Goal: Entertainment & Leisure: Consume media (video, audio)

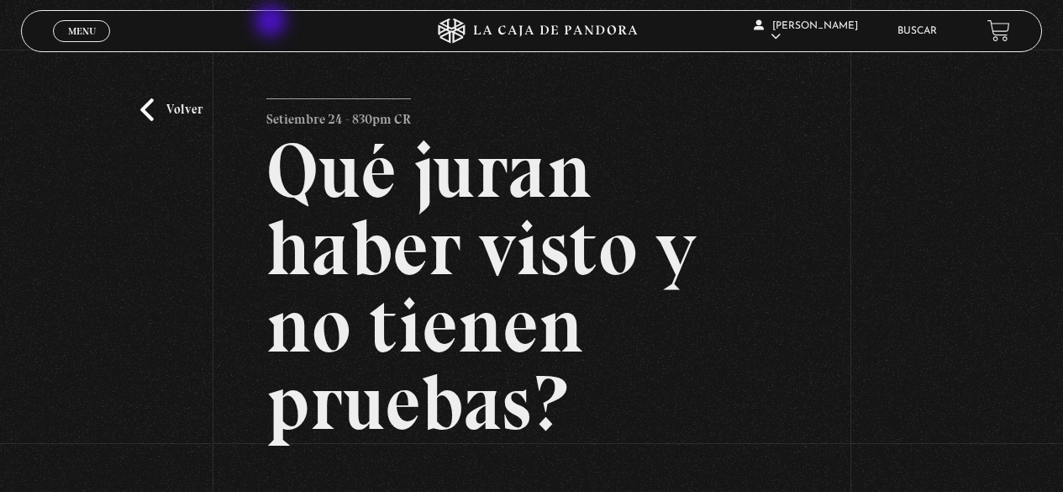
scroll to position [330, 0]
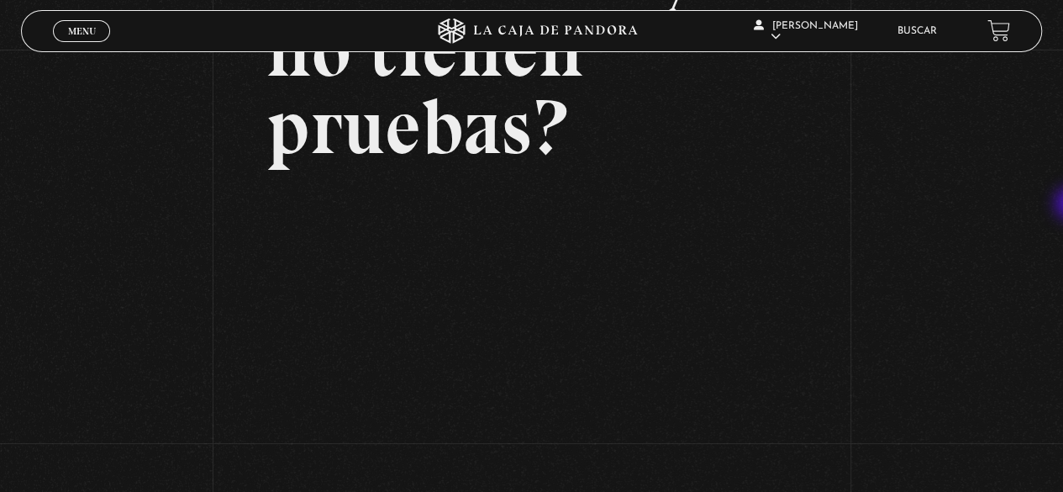
scroll to position [256, 0]
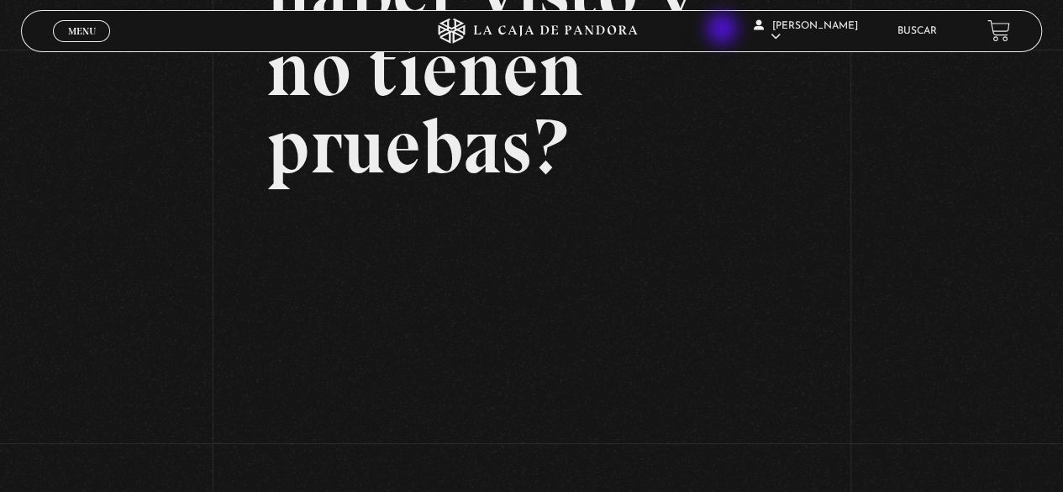
click at [724, 30] on div "Nazareth Solera En vivos Pandora Centinelas Mi cuenta Salir Buscar" at bounding box center [850, 31] width 319 height 50
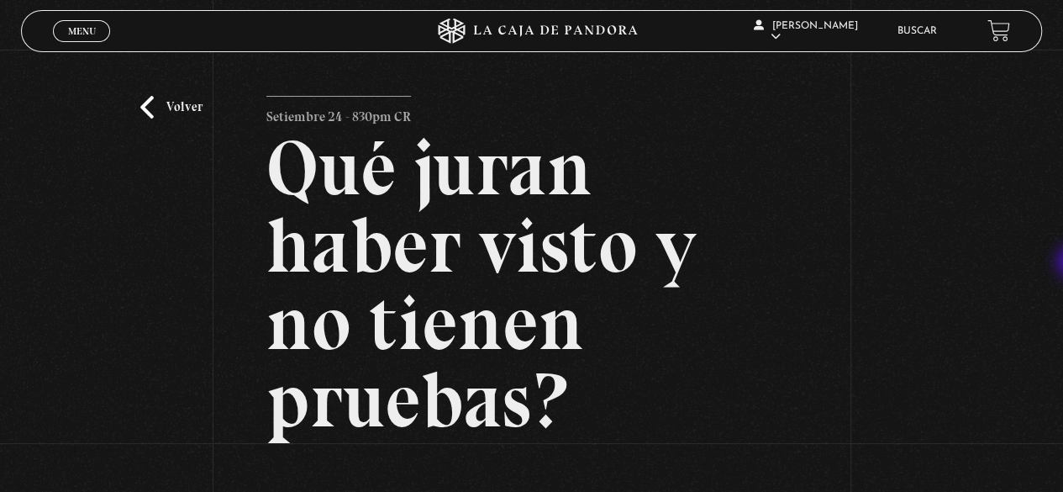
scroll to position [0, 0]
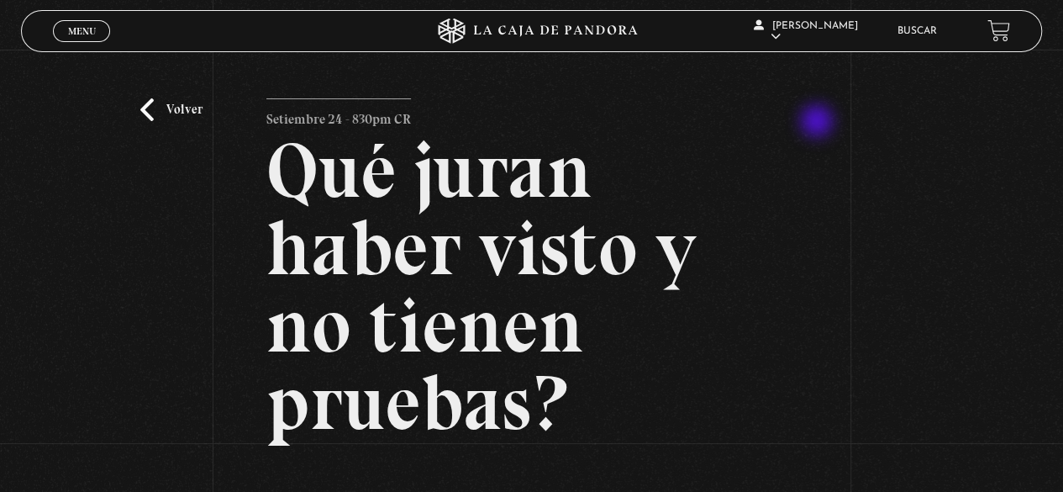
drag, startPoint x: 1064, startPoint y: 147, endPoint x: 655, endPoint y: 107, distance: 410.4
click at [655, 107] on article "Setiembre 24 - 830pm CR Qué juran haber visto y no tienen pruebas?" at bounding box center [531, 431] width 530 height 666
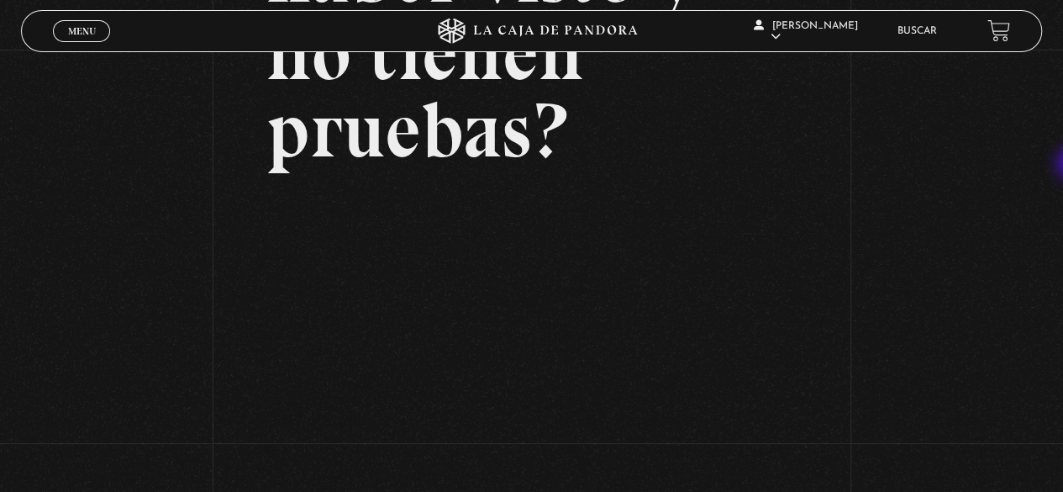
scroll to position [307, 0]
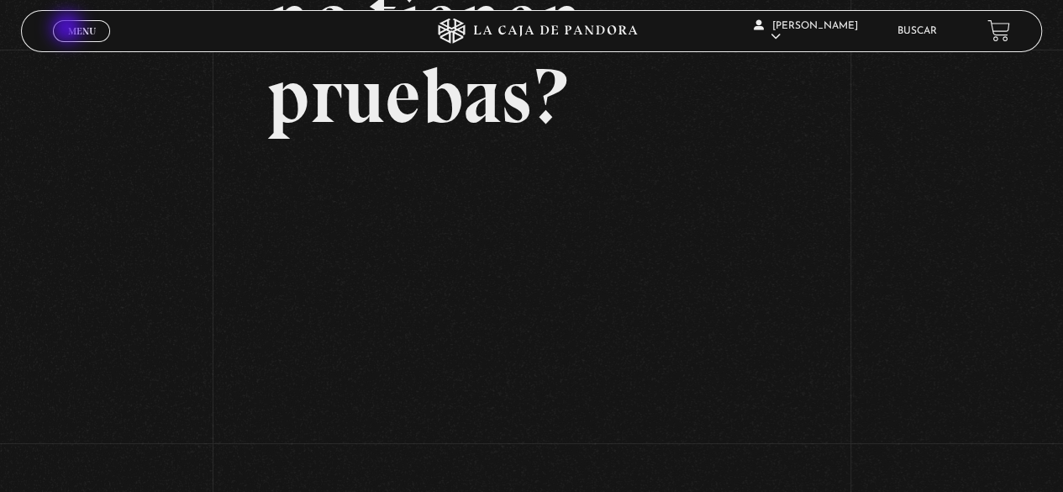
click at [69, 29] on span "Menu" at bounding box center [82, 31] width 28 height 10
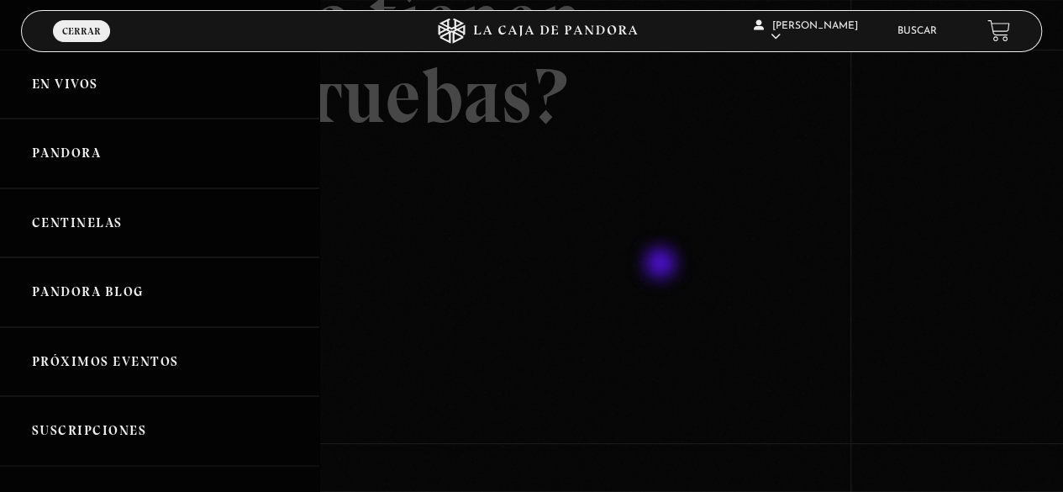
click at [662, 265] on div at bounding box center [531, 246] width 1063 height 492
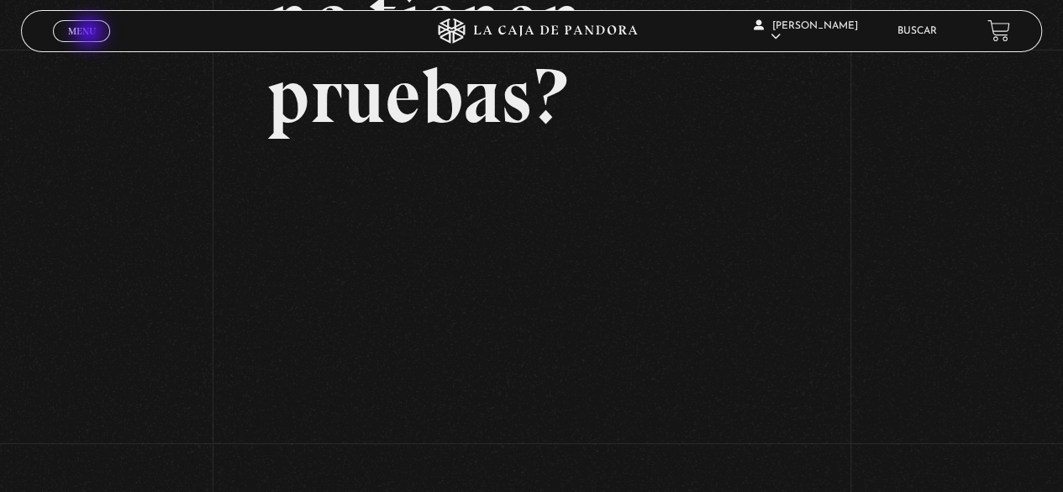
click at [91, 33] on span "Menu" at bounding box center [82, 31] width 28 height 10
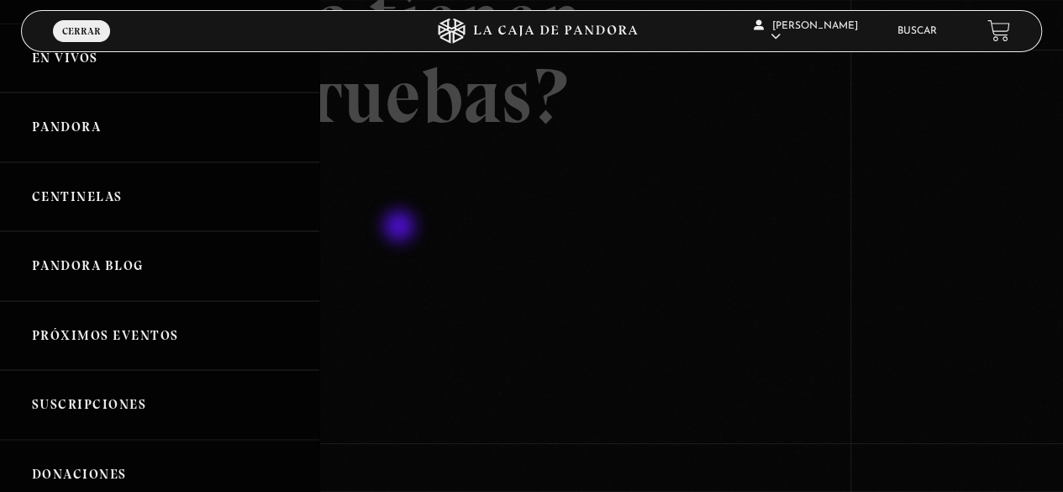
scroll to position [0, 0]
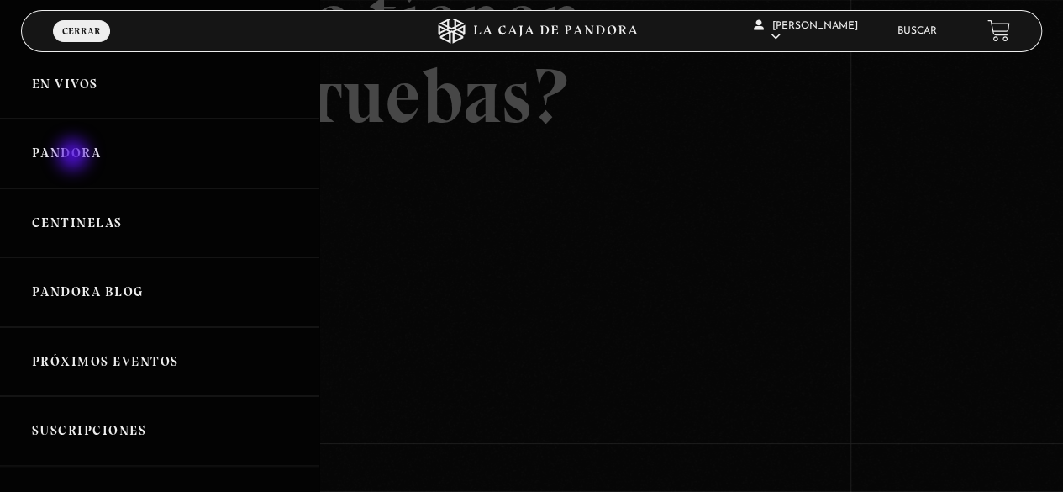
click at [75, 156] on link "Pandora" at bounding box center [159, 153] width 319 height 70
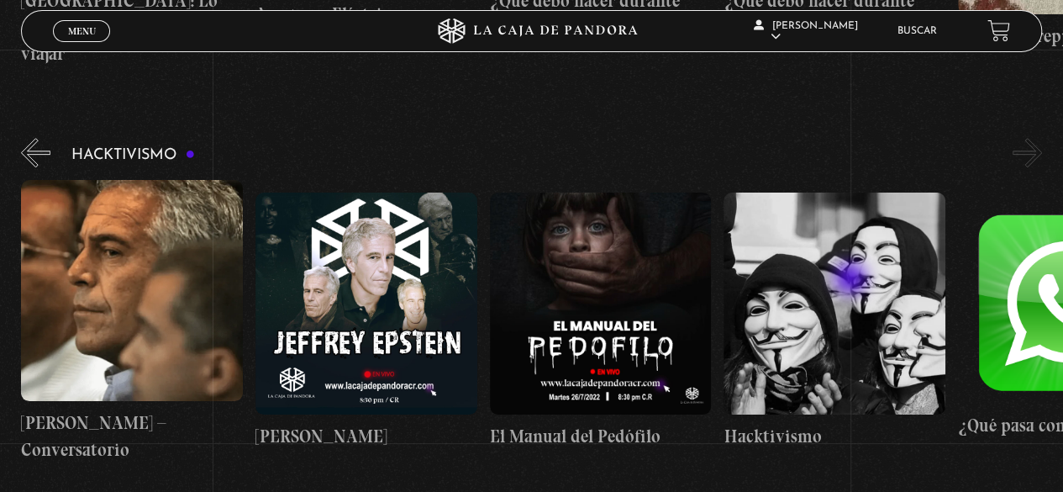
scroll to position [0, 116]
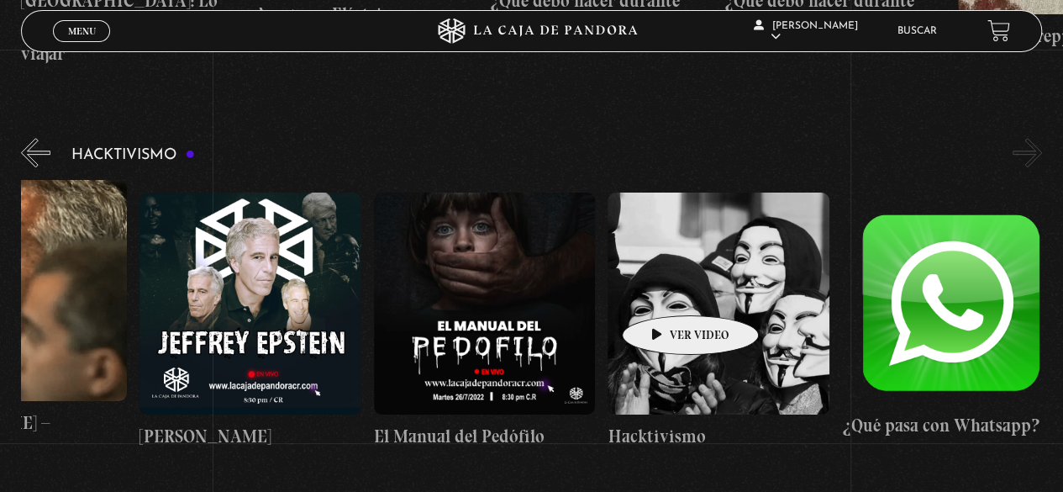
drag, startPoint x: 969, startPoint y: 275, endPoint x: 664, endPoint y: 290, distance: 305.4
click at [664, 290] on div "Jeffrey Epstein – Conversatorio Jeffrey Epstein El Manual del Pedófilo Hacktivi…" at bounding box center [490, 321] width 1171 height 283
click at [24, 138] on button "«" at bounding box center [35, 152] width 29 height 29
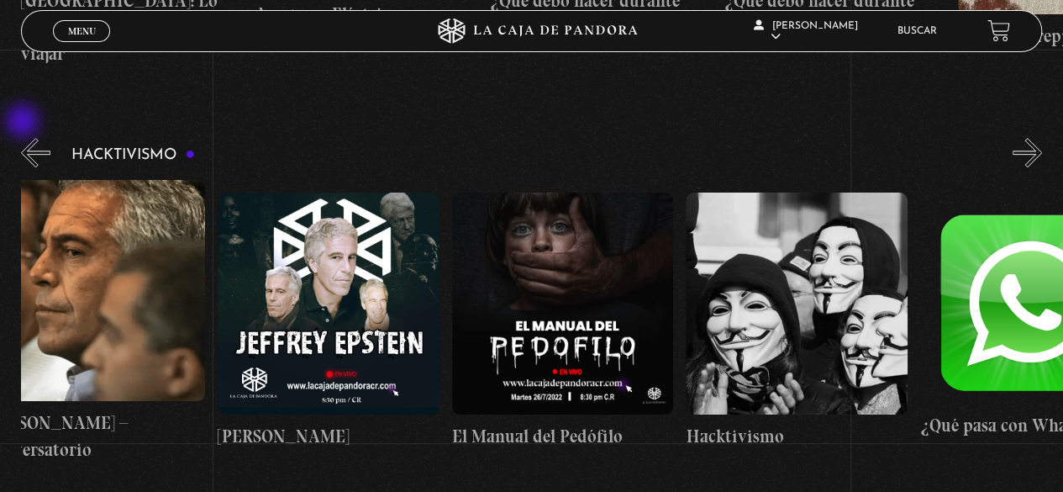
scroll to position [0, 0]
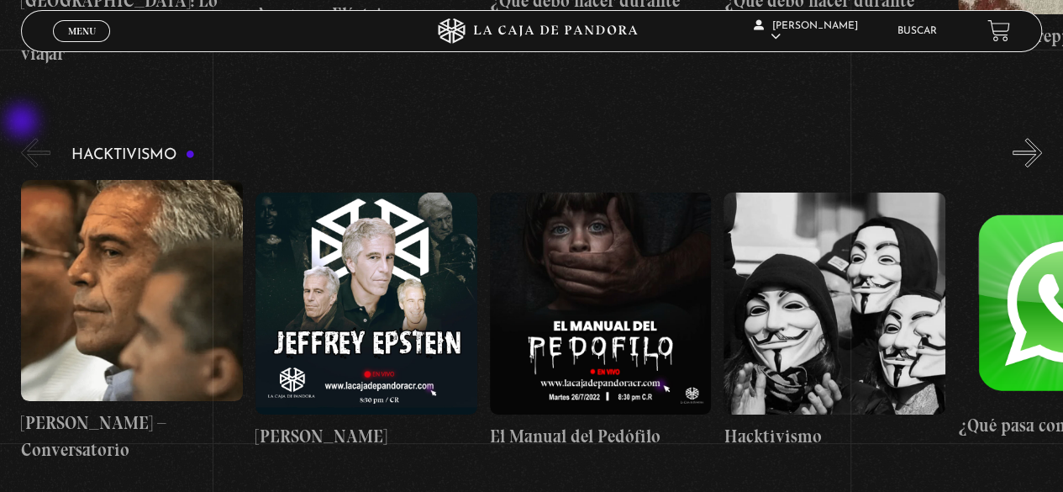
click at [24, 138] on button "«" at bounding box center [35, 152] width 29 height 29
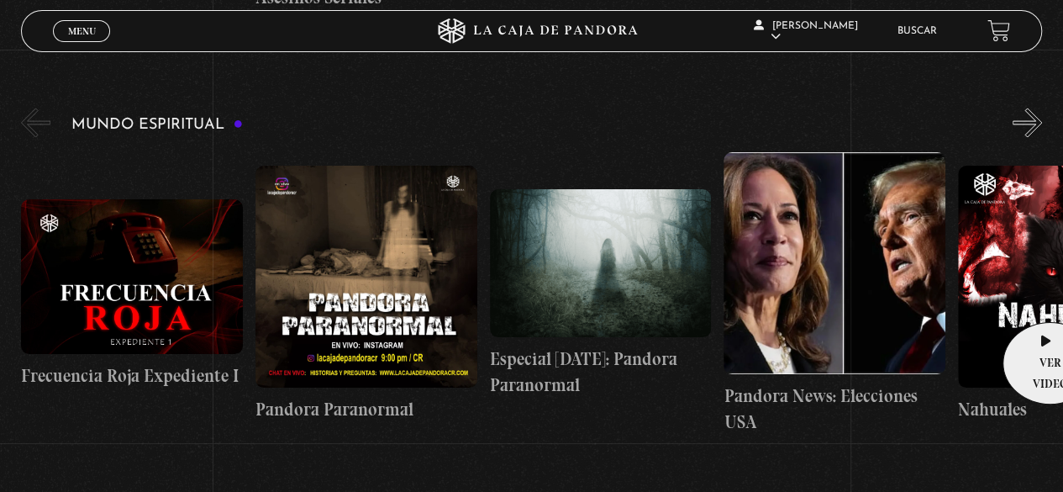
drag, startPoint x: 459, startPoint y: 221, endPoint x: 1045, endPoint y: 297, distance: 590.6
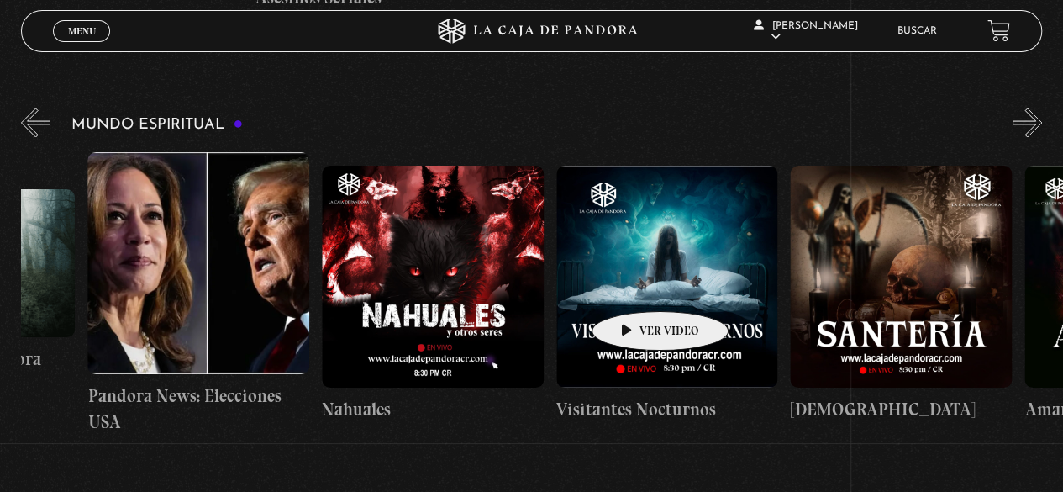
drag, startPoint x: 750, startPoint y: 282, endPoint x: 630, endPoint y: 286, distance: 119.4
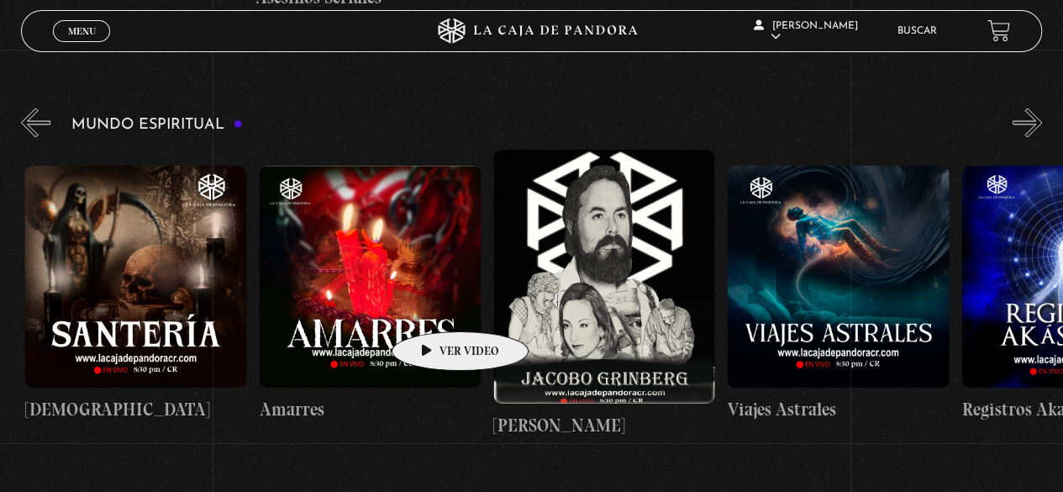
drag, startPoint x: 564, startPoint y: 304, endPoint x: 434, endPoint y: 306, distance: 130.3
click at [434, 306] on div "Frecuencia Roja Expediente I Pandora Paranormal Especial Halloween: Pandora Par…" at bounding box center [960, 294] width 4683 height 288
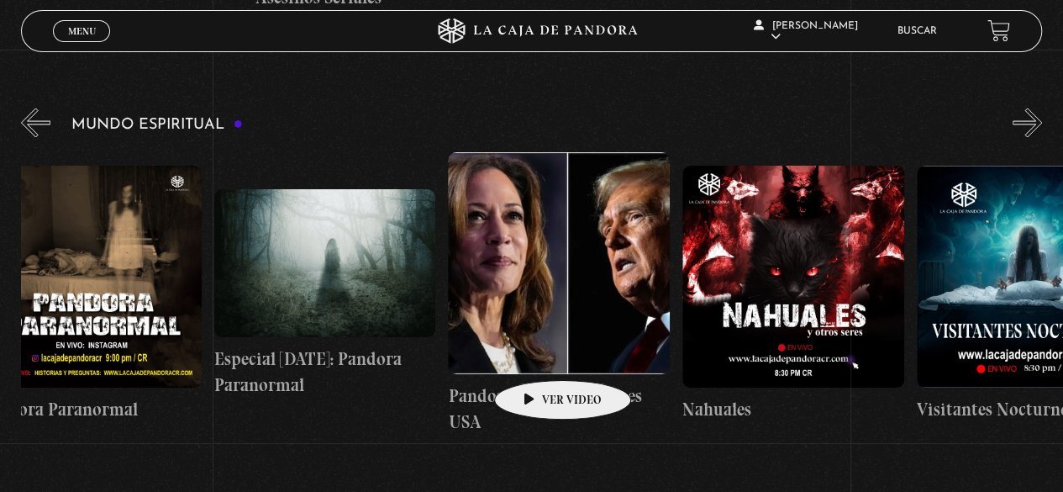
scroll to position [0, 234]
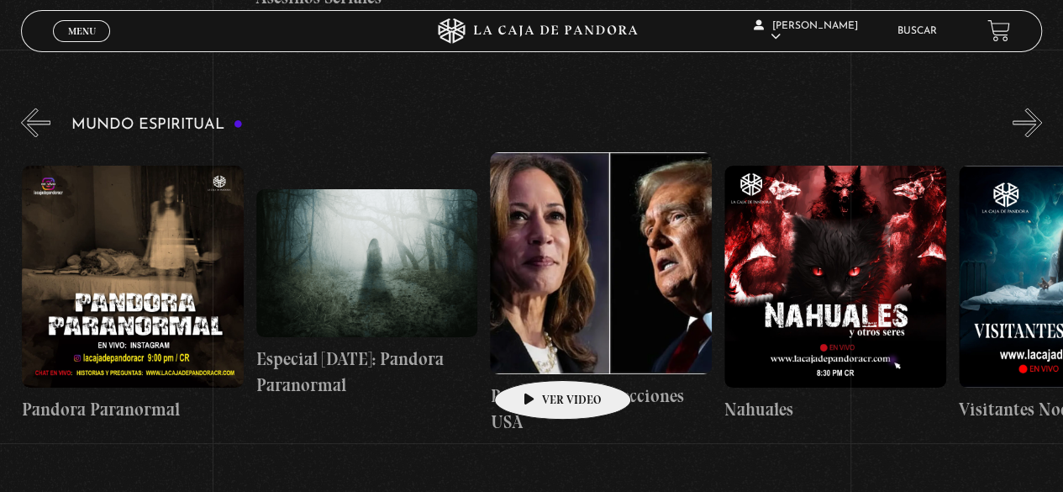
drag, startPoint x: 529, startPoint y: 357, endPoint x: 538, endPoint y: 355, distance: 8.8
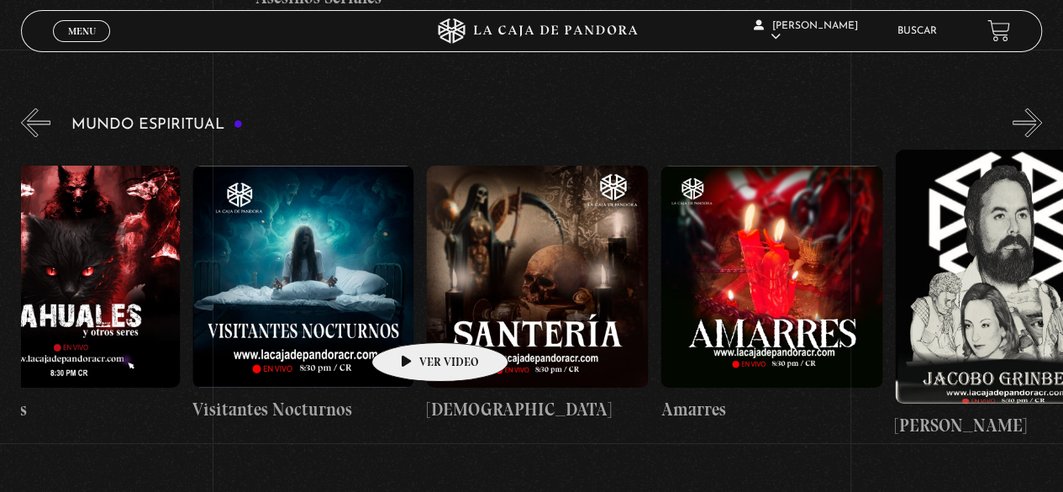
scroll to position [0, 1005]
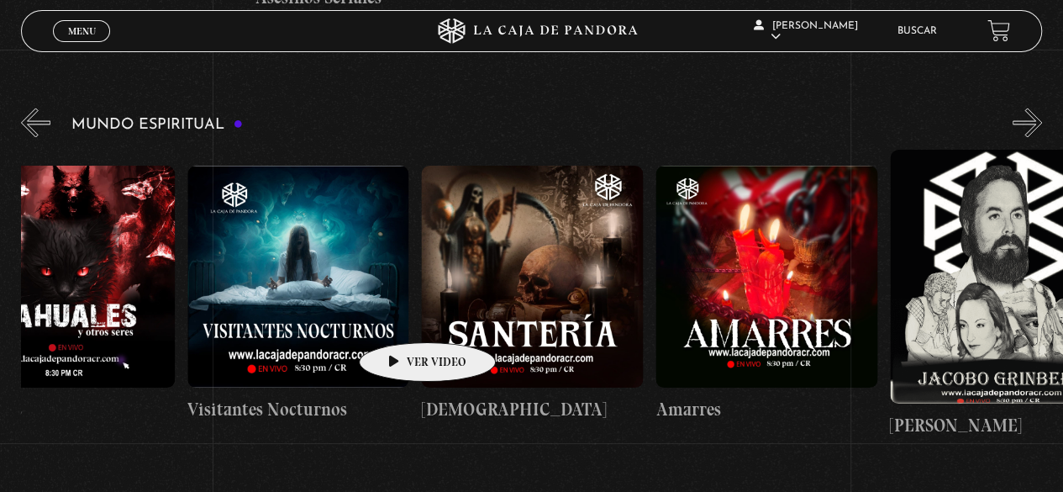
drag, startPoint x: 555, startPoint y: 318, endPoint x: 401, endPoint y: 317, distance: 153.8
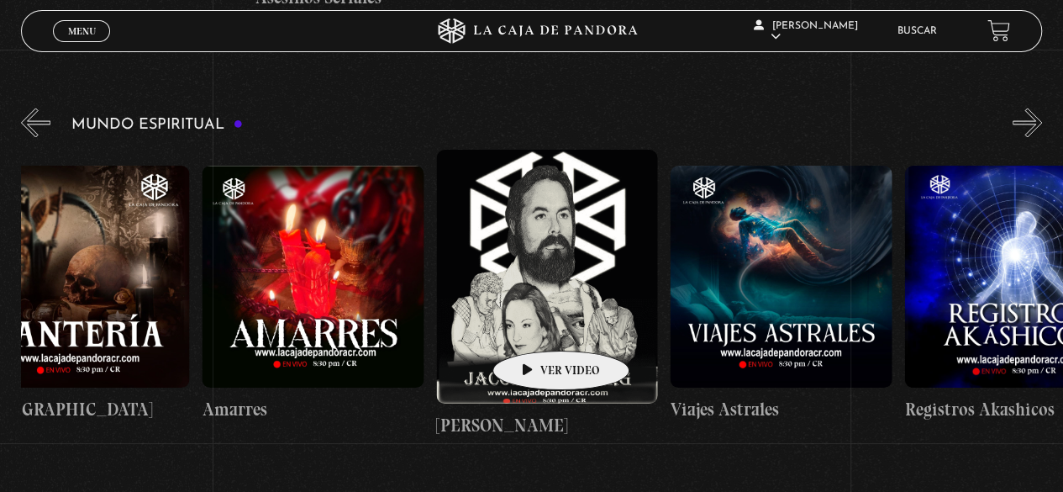
scroll to position [0, 1598]
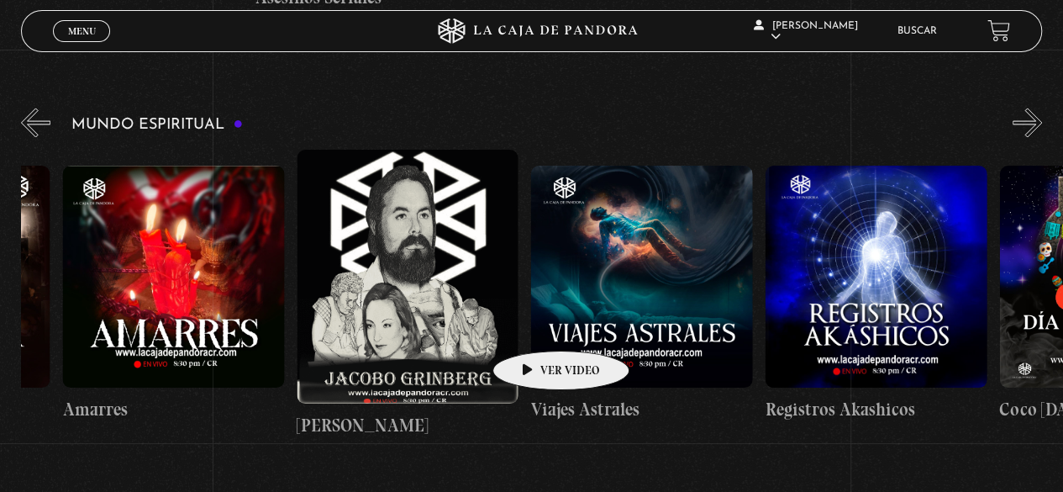
drag, startPoint x: 625, startPoint y: 320, endPoint x: 509, endPoint y: 325, distance: 116.1
click at [509, 325] on div "Frecuencia Roja Expediente I Pandora Paranormal Especial Halloween: Pandora Par…" at bounding box center [764, 294] width 4683 height 288
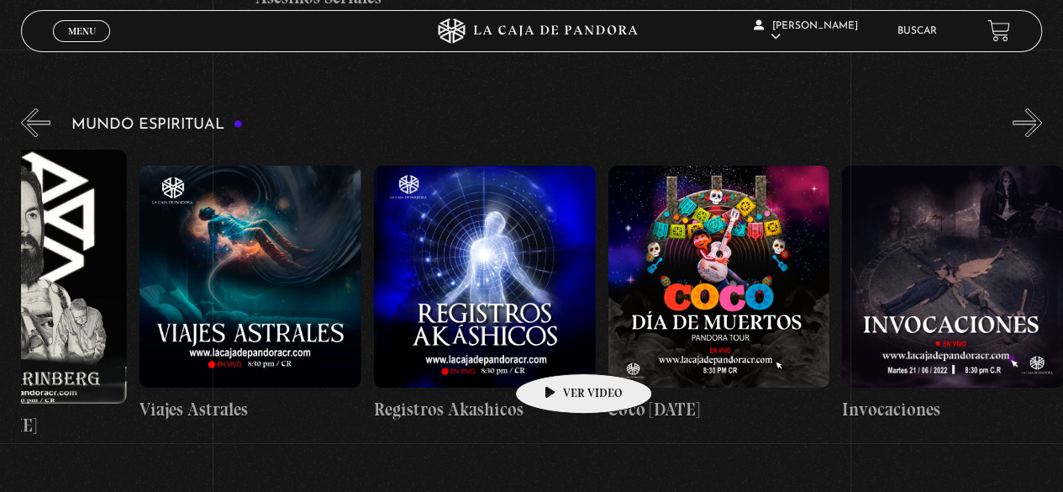
scroll to position [0, 2056]
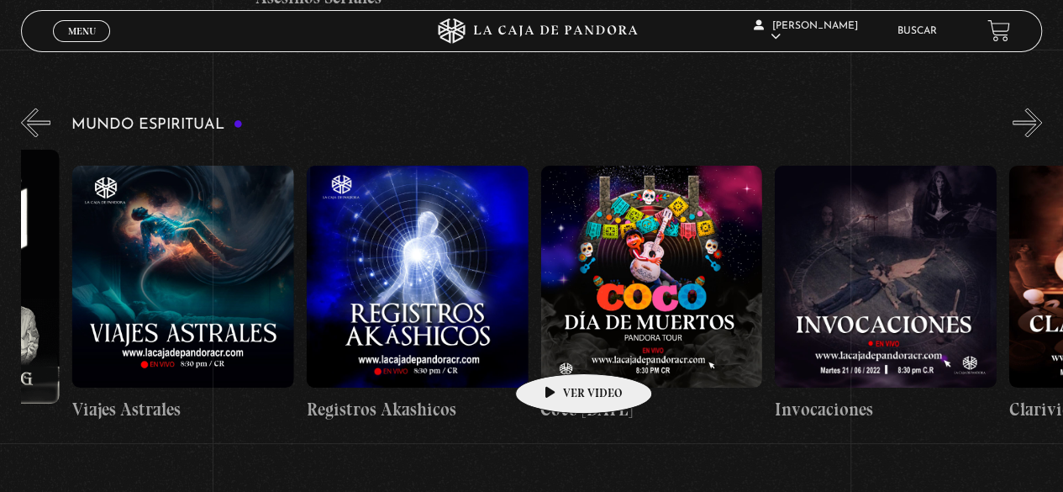
drag, startPoint x: 551, startPoint y: 350, endPoint x: 479, endPoint y: 358, distance: 72.7
click at [479, 358] on div "Frecuencia Roja Expediente I Pandora Paranormal Especial Halloween: Pandora Par…" at bounding box center [306, 294] width 4683 height 288
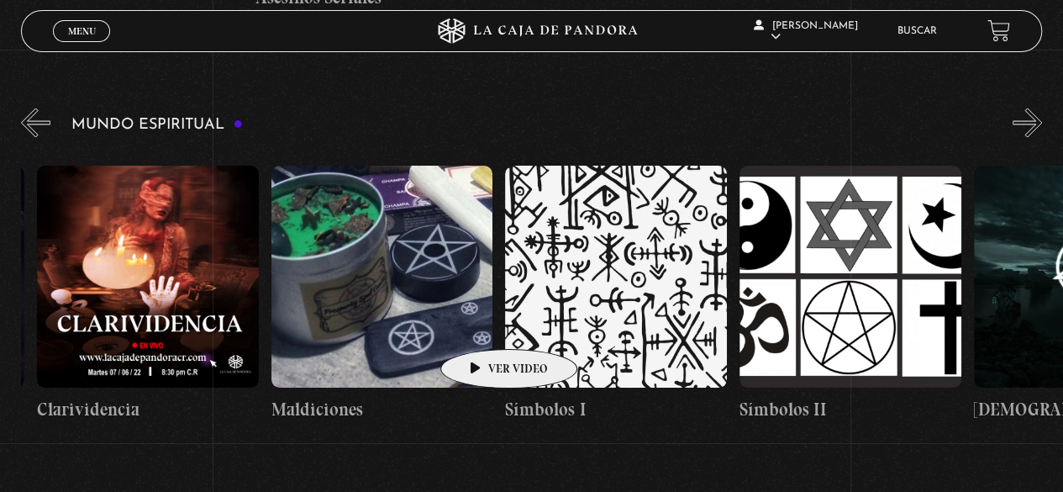
scroll to position [0, 3071]
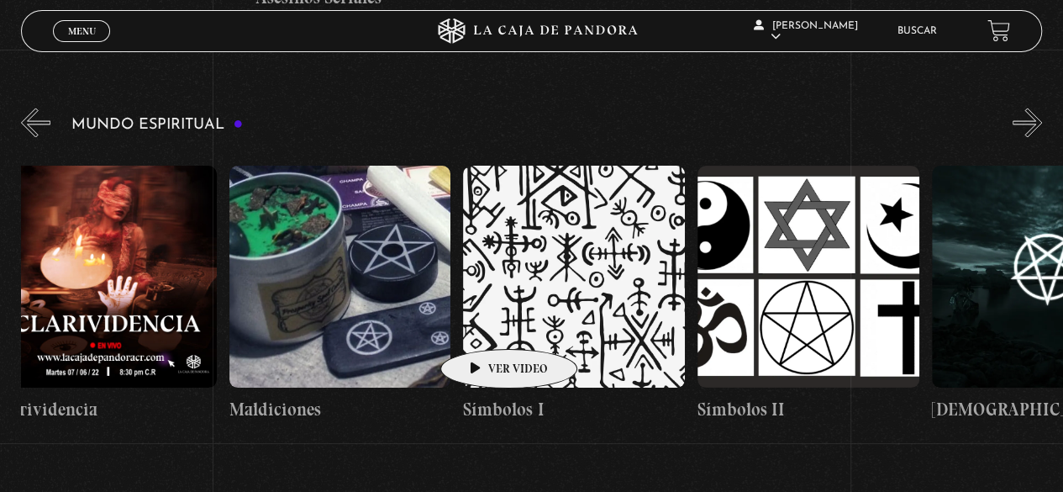
drag, startPoint x: 605, startPoint y: 324, endPoint x: 482, endPoint y: 324, distance: 122.7
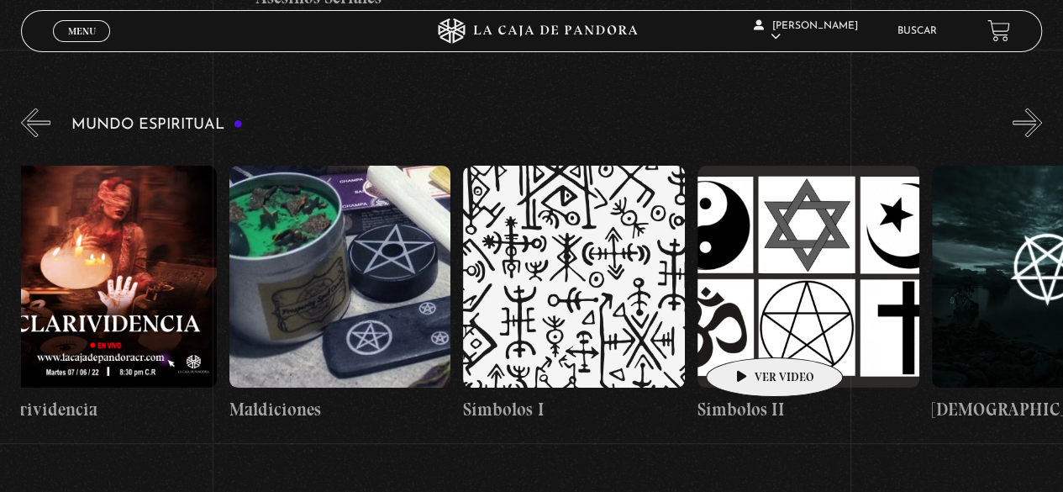
scroll to position [0, 3629]
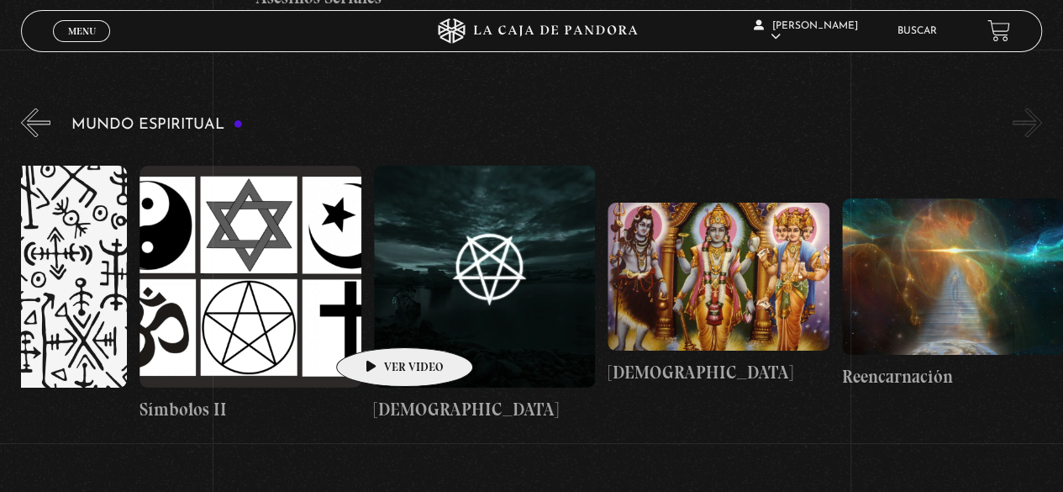
drag, startPoint x: 750, startPoint y: 330, endPoint x: 371, endPoint y: 321, distance: 379.1
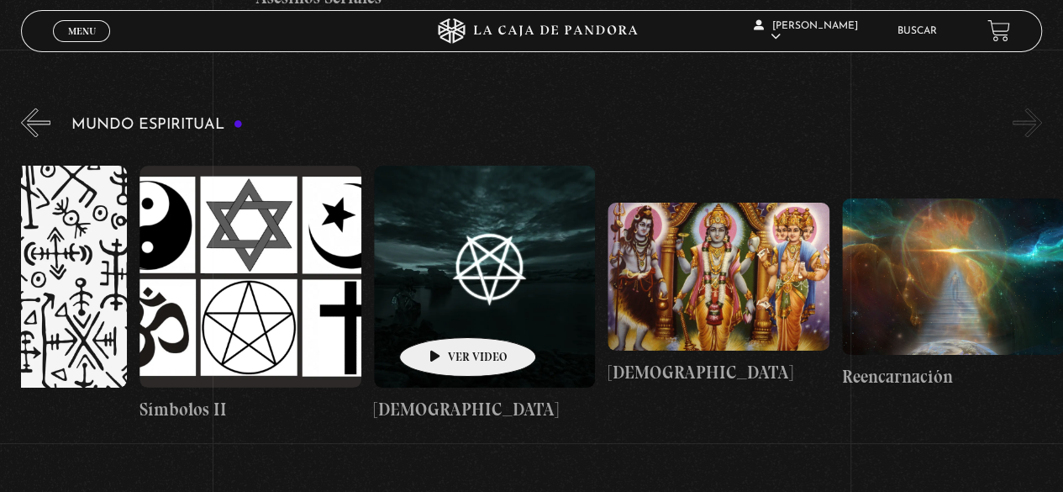
drag, startPoint x: 608, startPoint y: 310, endPoint x: 388, endPoint y: 310, distance: 220.2
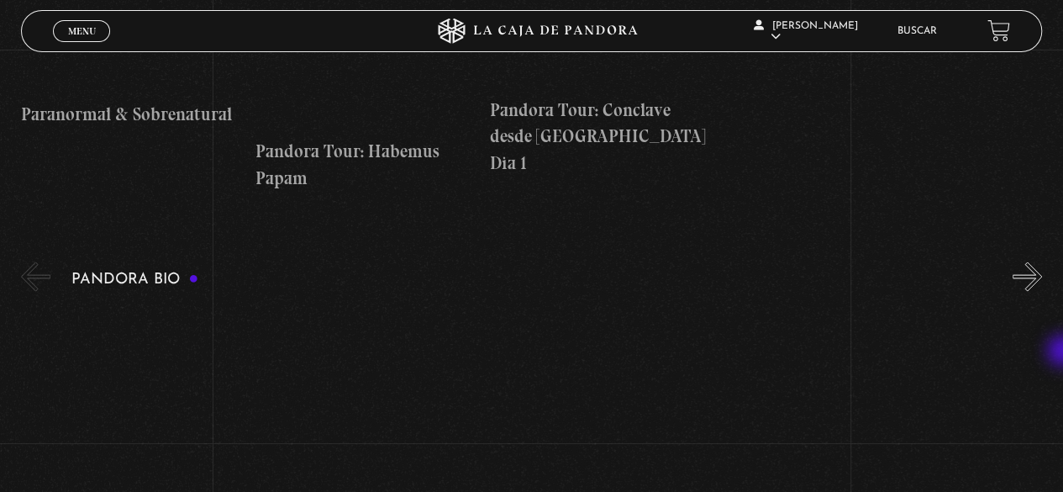
scroll to position [1313, 0]
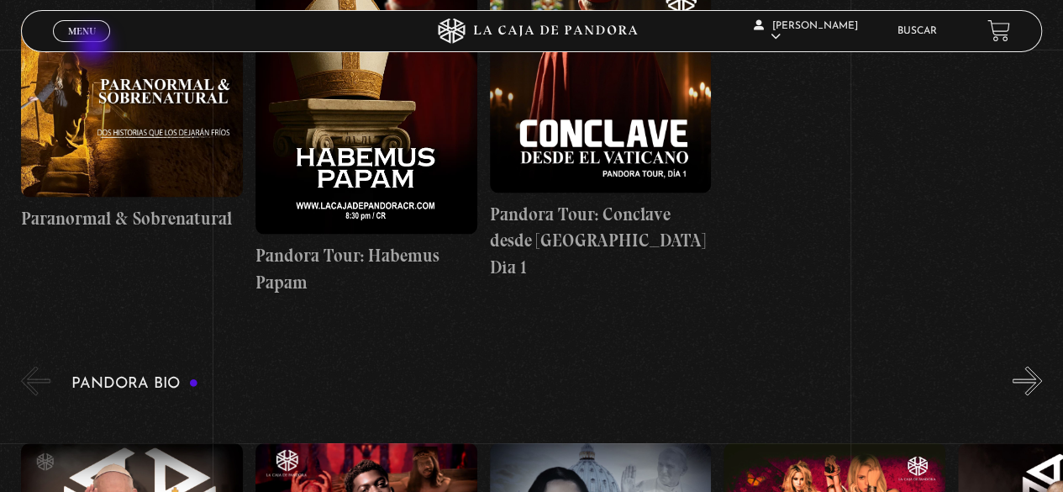
click at [95, 46] on div "Menu Cerrar" at bounding box center [212, 31] width 319 height 40
click at [82, 32] on span "Menu" at bounding box center [82, 31] width 28 height 10
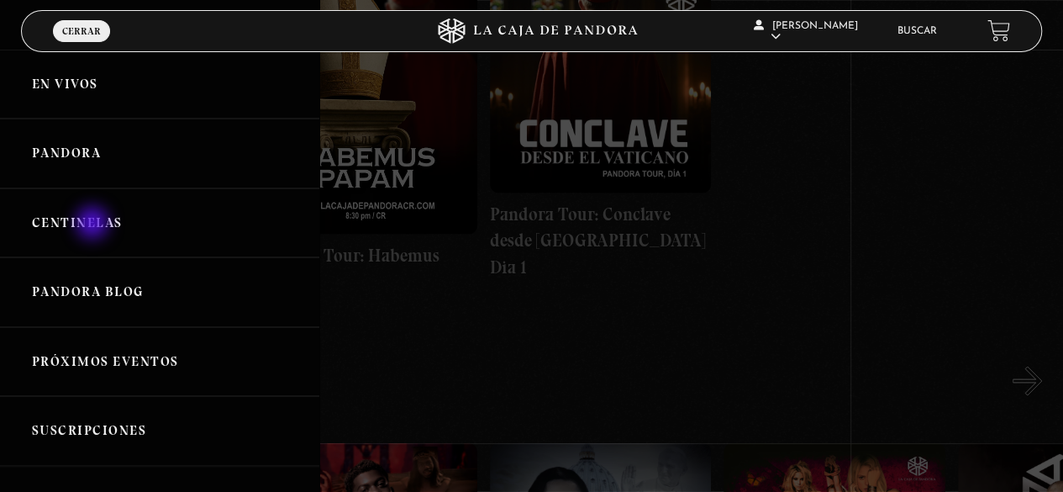
drag, startPoint x: 94, startPoint y: 224, endPoint x: 103, endPoint y: 233, distance: 11.9
click at [94, 224] on link "Centinelas" at bounding box center [159, 223] width 319 height 70
click at [111, 224] on link "Centinelas" at bounding box center [159, 223] width 319 height 70
click at [105, 218] on link "Centinelas" at bounding box center [159, 223] width 319 height 70
click at [86, 224] on link "Centinelas" at bounding box center [159, 223] width 319 height 70
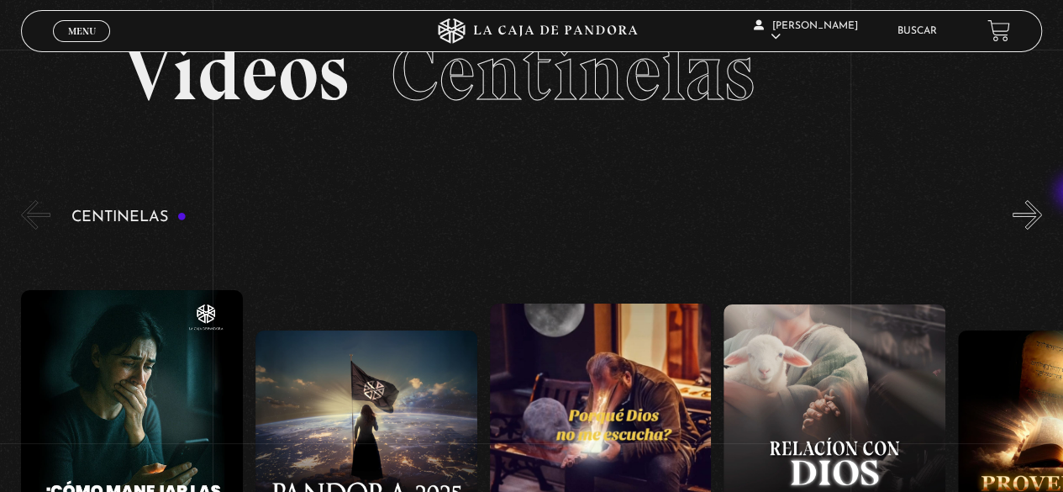
scroll to position [182, 0]
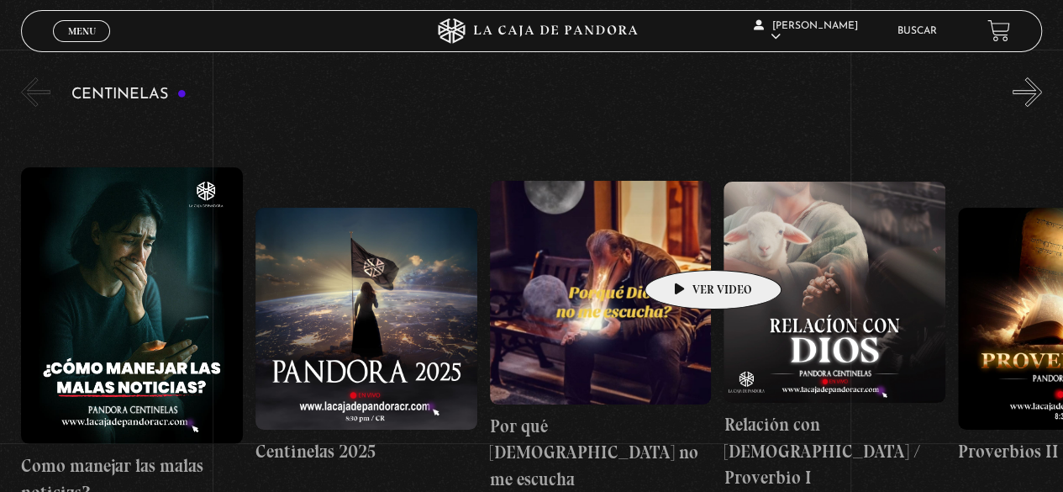
drag, startPoint x: 229, startPoint y: 269, endPoint x: 687, endPoint y: 245, distance: 458.6
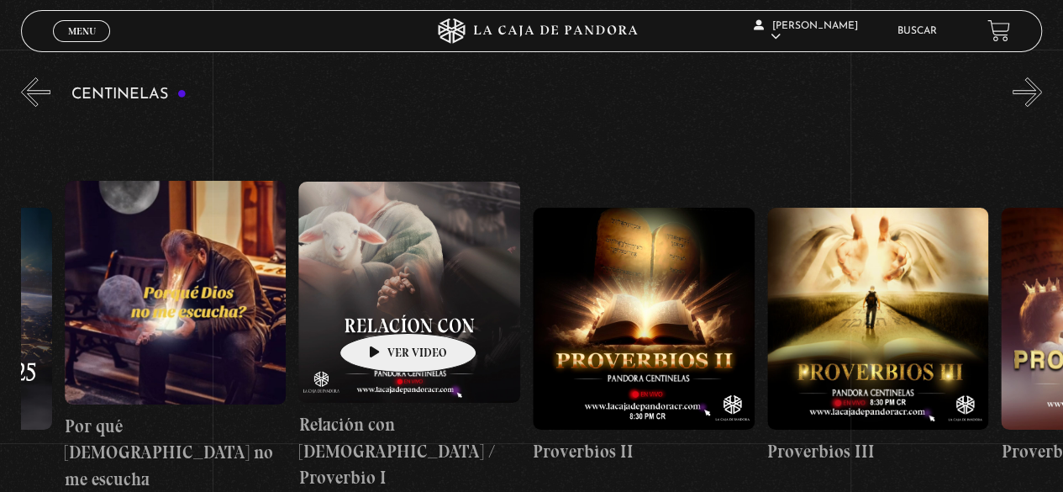
drag, startPoint x: 466, startPoint y: 287, endPoint x: 376, endPoint y: 309, distance: 92.7
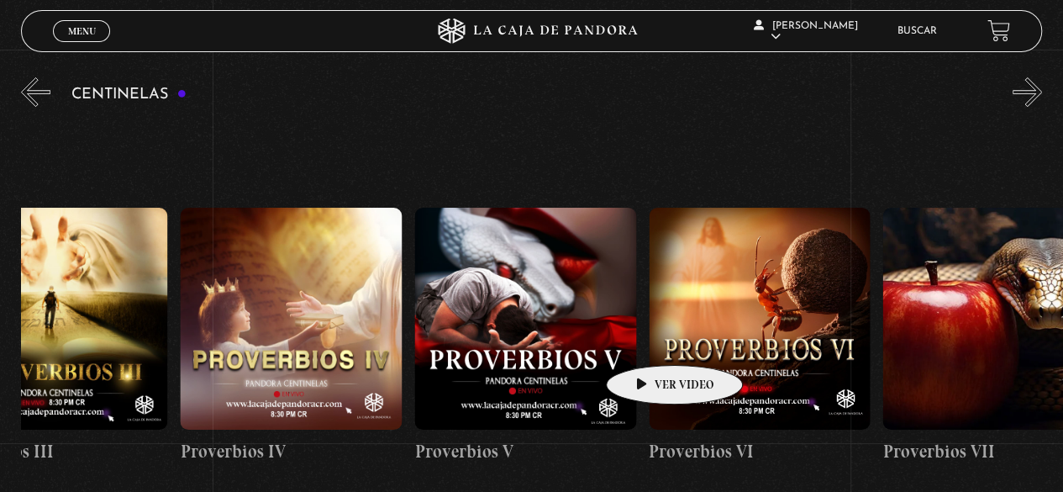
drag, startPoint x: 789, startPoint y: 301, endPoint x: 637, endPoint y: 341, distance: 157.4
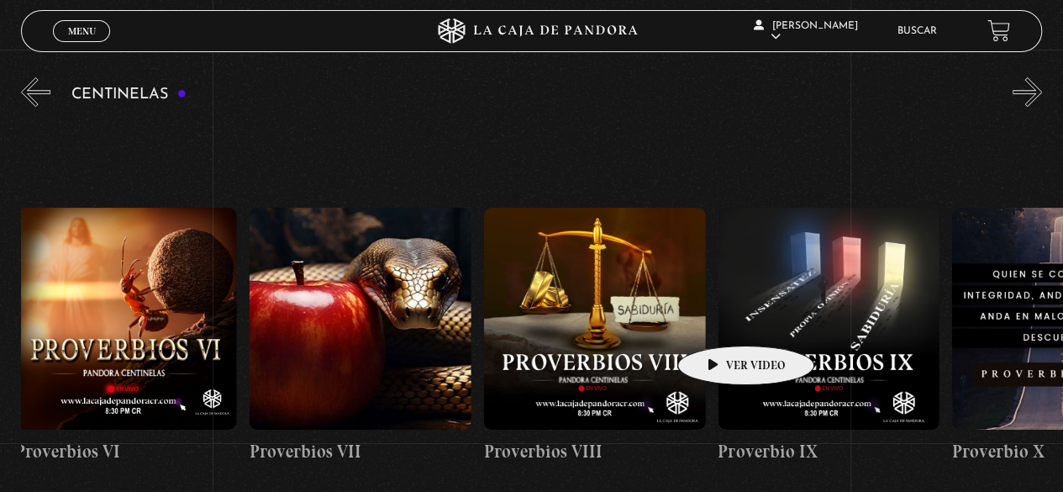
drag, startPoint x: 834, startPoint y: 297, endPoint x: 718, endPoint y: 322, distance: 118.7
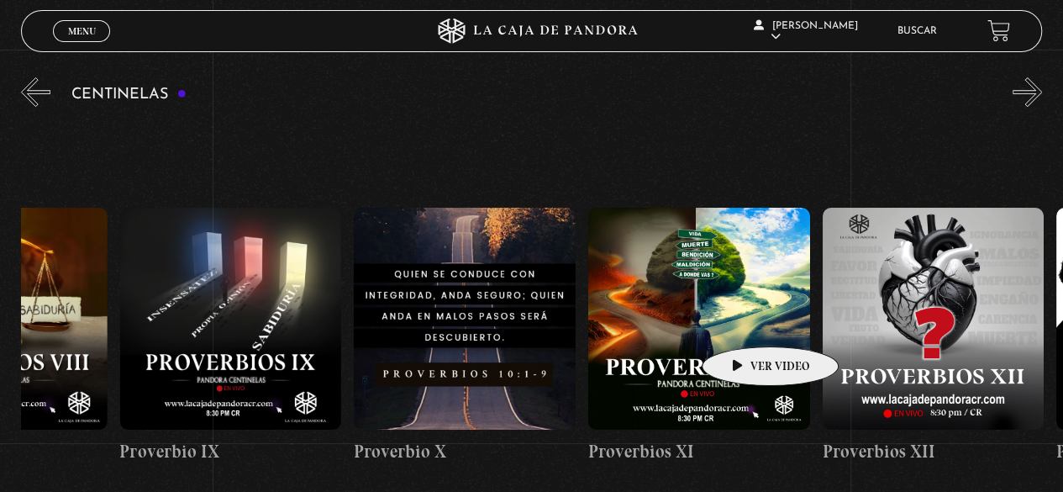
drag, startPoint x: 860, startPoint y: 287, endPoint x: 742, endPoint y: 321, distance: 122.6
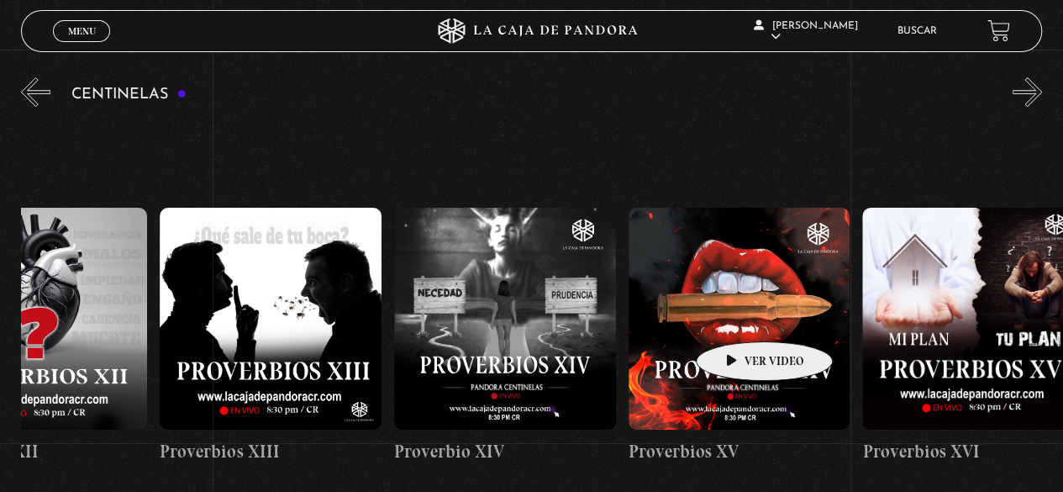
drag, startPoint x: 907, startPoint y: 296, endPoint x: 738, endPoint y: 316, distance: 170.1
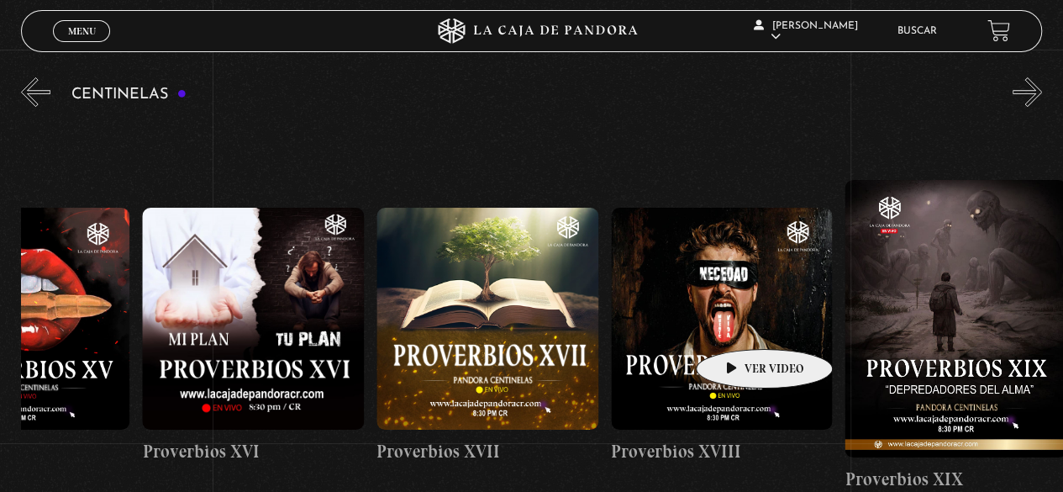
drag, startPoint x: 881, startPoint y: 294, endPoint x: 738, endPoint y: 324, distance: 145.9
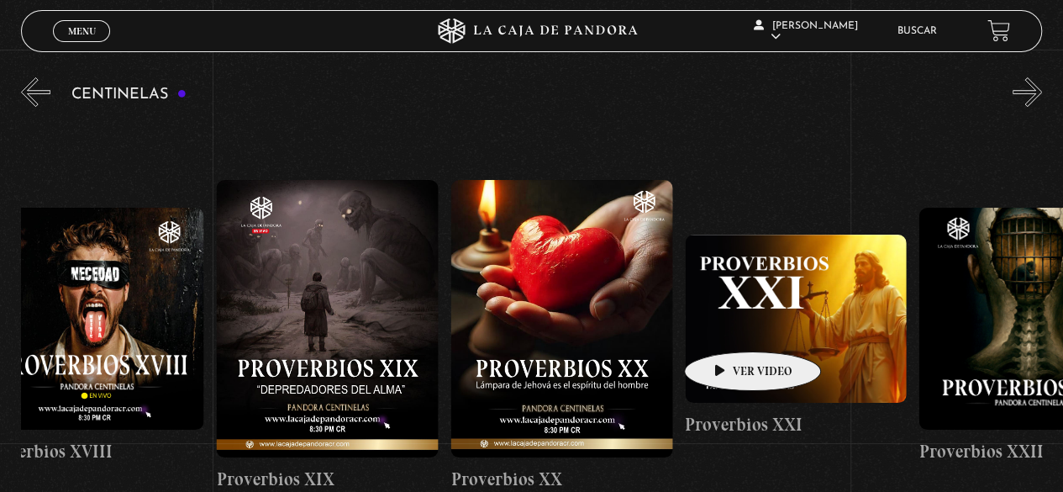
drag, startPoint x: 829, startPoint y: 311, endPoint x: 726, endPoint y: 326, distance: 103.6
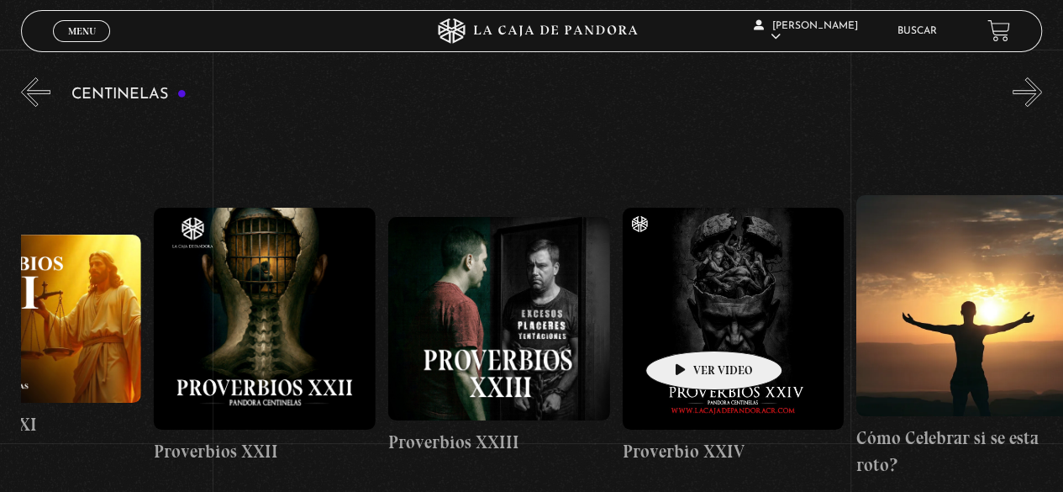
drag, startPoint x: 839, startPoint y: 308, endPoint x: 687, endPoint y: 325, distance: 153.0
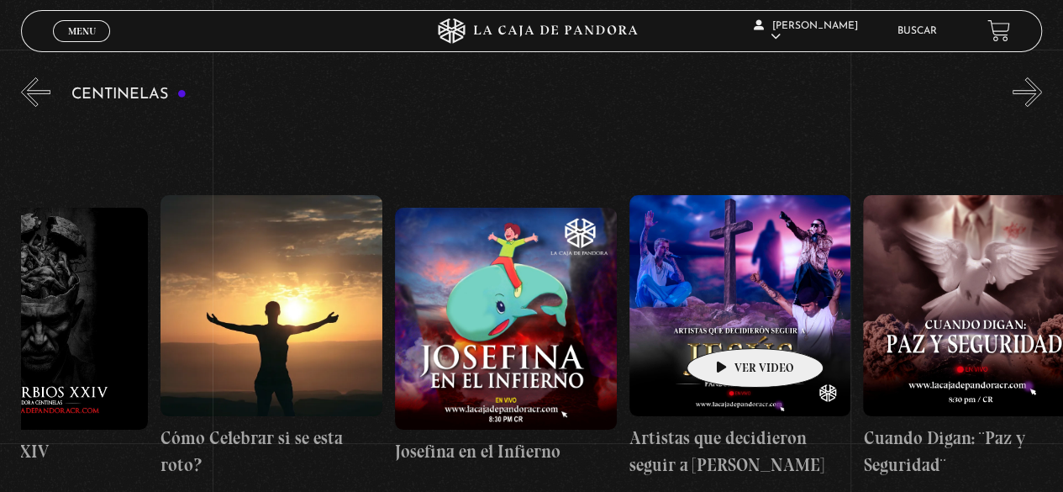
drag, startPoint x: 866, startPoint y: 303, endPoint x: 728, endPoint y: 324, distance: 139.4
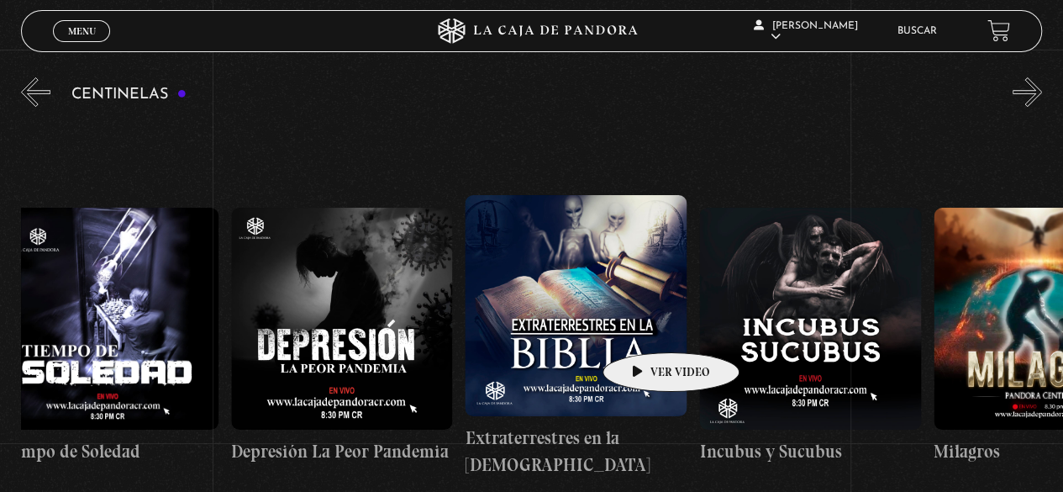
scroll to position [0, 7302]
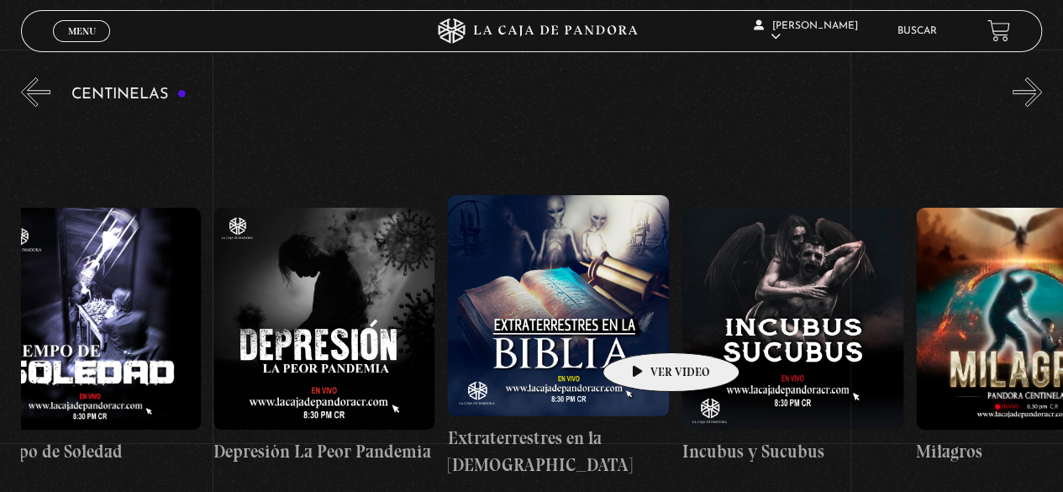
drag, startPoint x: 866, startPoint y: 303, endPoint x: 645, endPoint y: 327, distance: 222.3
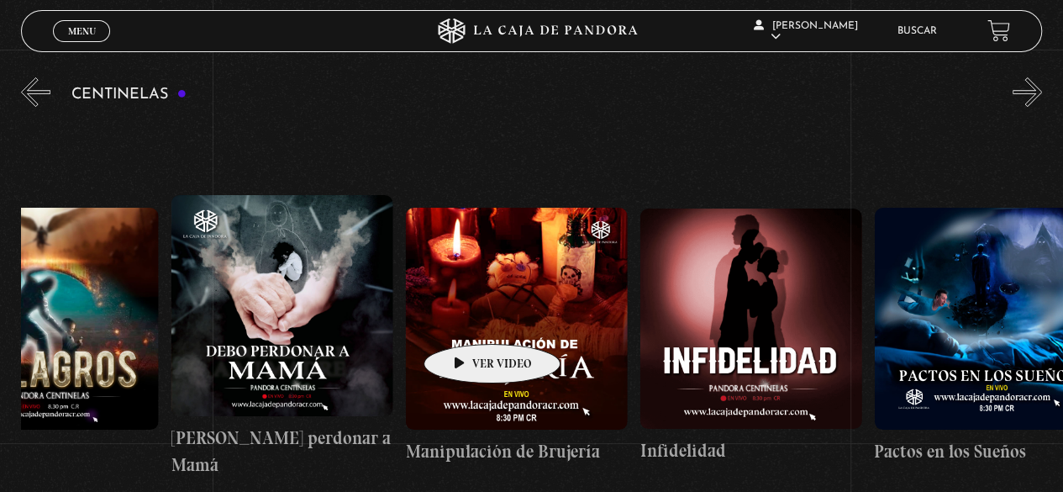
drag, startPoint x: 660, startPoint y: 281, endPoint x: 466, endPoint y: 318, distance: 198.6
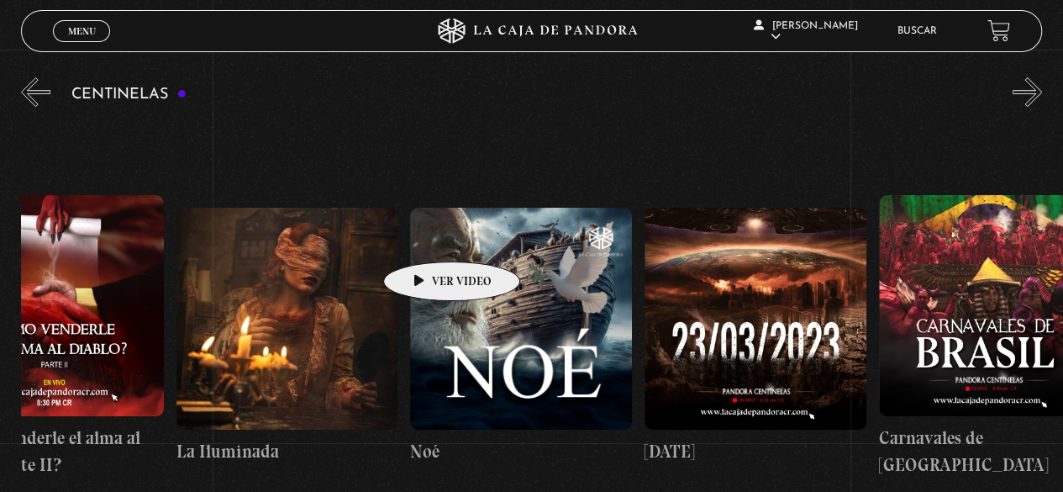
drag, startPoint x: 406, startPoint y: 234, endPoint x: 392, endPoint y: 236, distance: 14.4
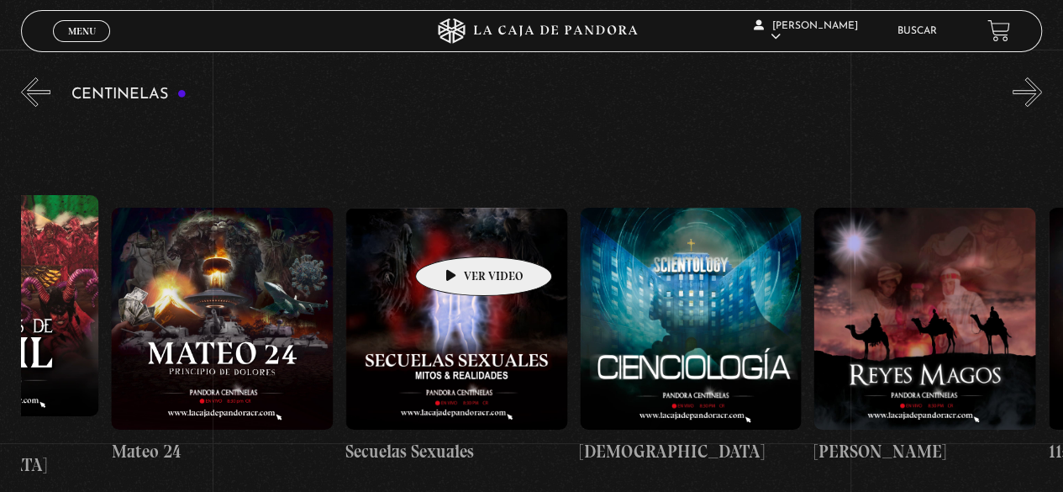
drag, startPoint x: 657, startPoint y: 232, endPoint x: 456, endPoint y: 231, distance: 200.8
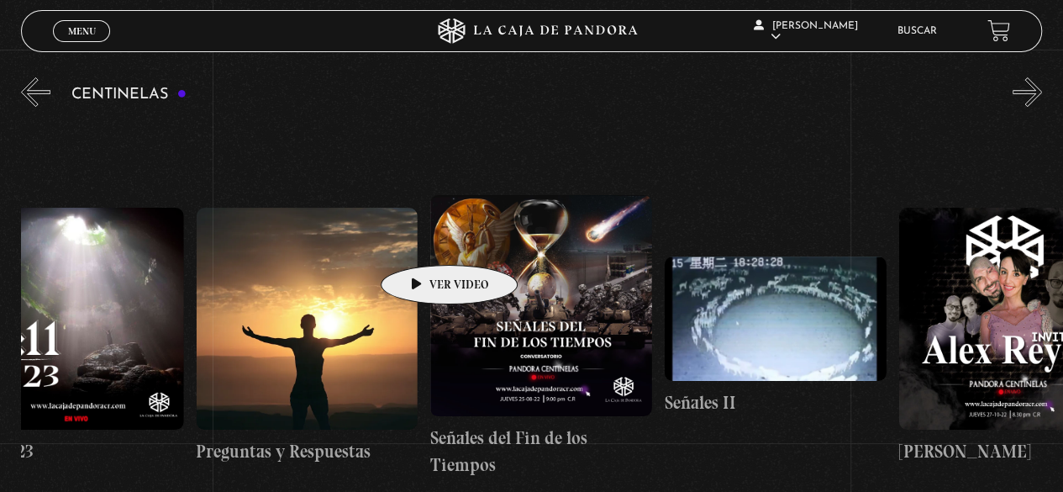
drag, startPoint x: 481, startPoint y: 249, endPoint x: 396, endPoint y: 234, distance: 86.1
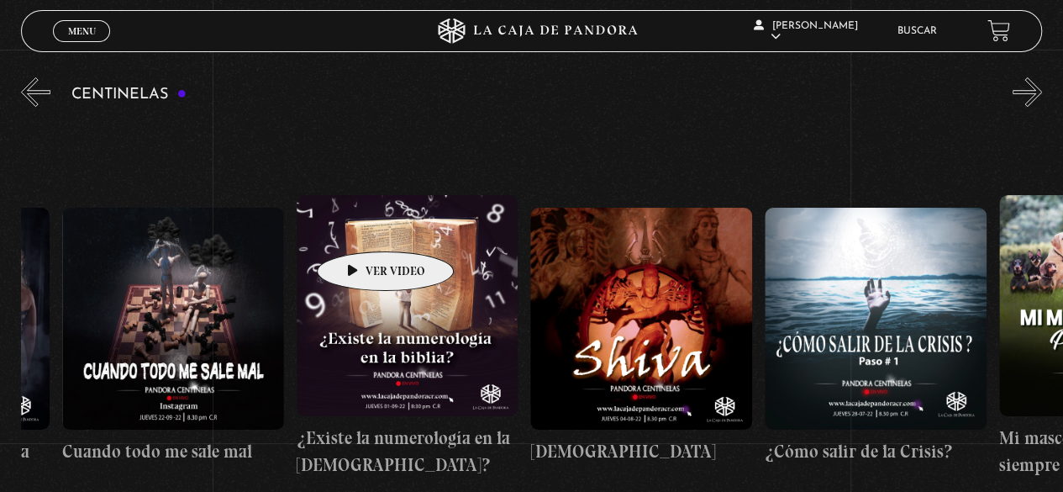
drag, startPoint x: 618, startPoint y: 245, endPoint x: 359, endPoint y: 226, distance: 260.4
click at [359, 226] on div "Como manejar las malas noticias? Centinelas 2025 Por qué Dios no me escucha Rel…" at bounding box center [647, 336] width 27398 height 434
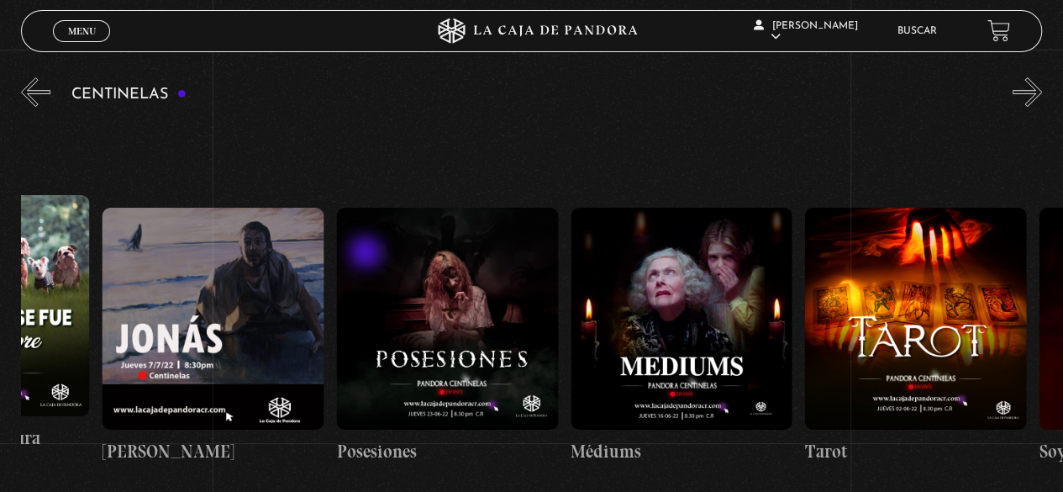
drag, startPoint x: 583, startPoint y: 243, endPoint x: 356, endPoint y: 257, distance: 227.3
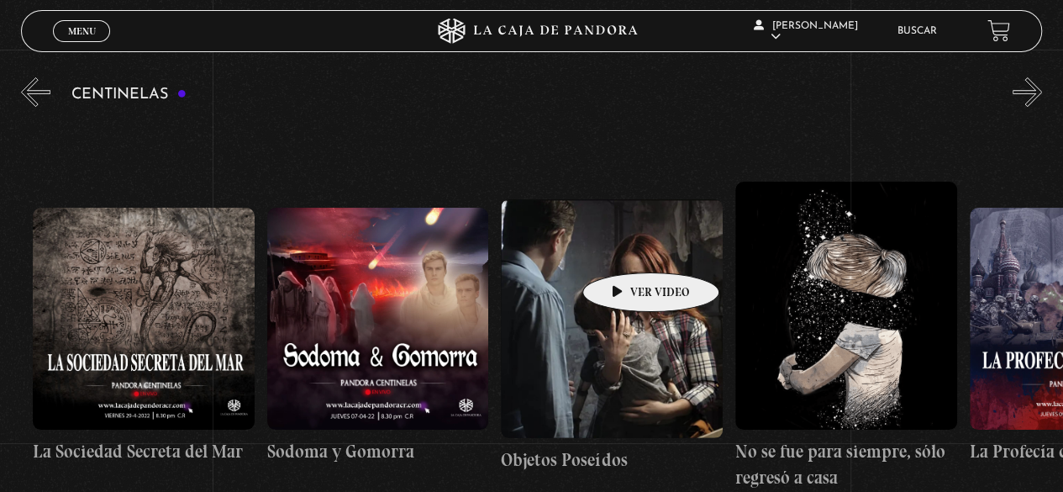
drag, startPoint x: 591, startPoint y: 248, endPoint x: 355, endPoint y: 228, distance: 237.0
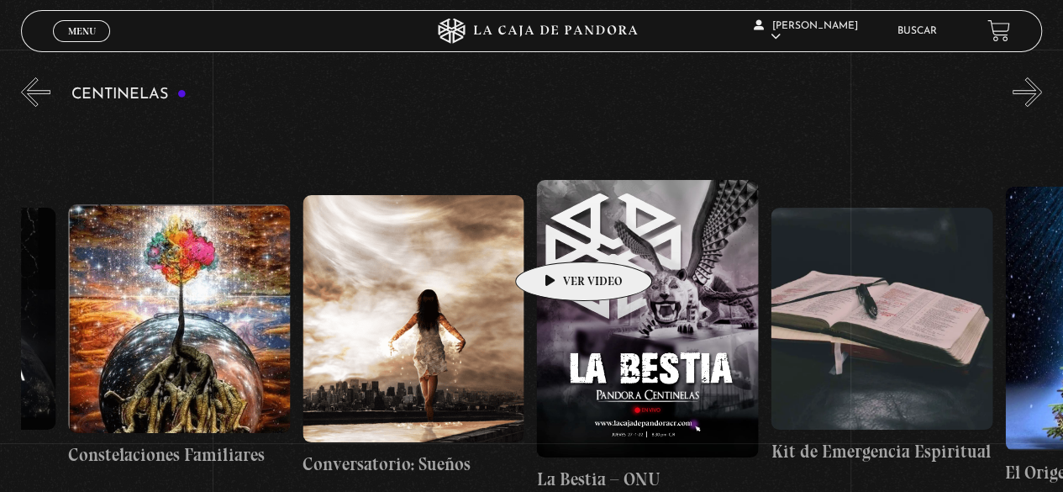
drag, startPoint x: 553, startPoint y: 238, endPoint x: 289, endPoint y: 226, distance: 264.1
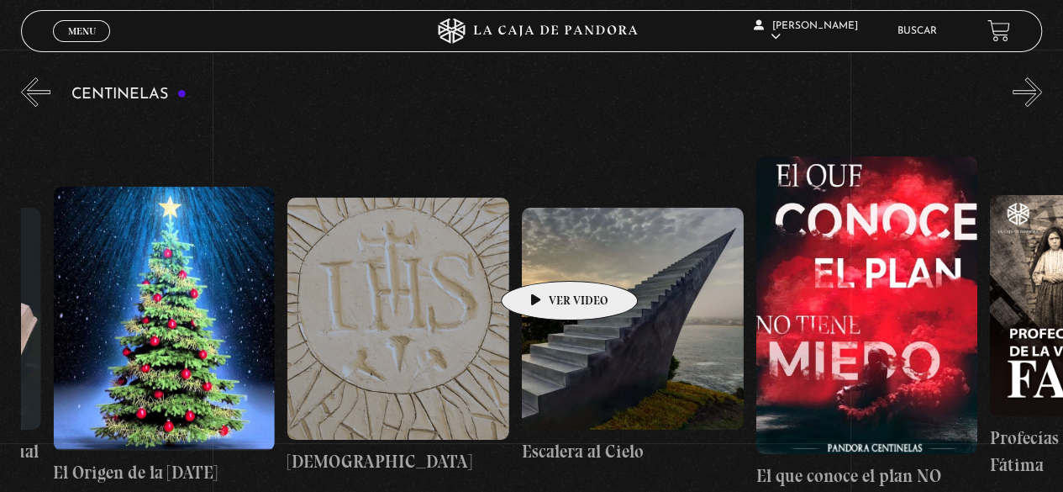
drag, startPoint x: 545, startPoint y: 255, endPoint x: 355, endPoint y: 285, distance: 192.2
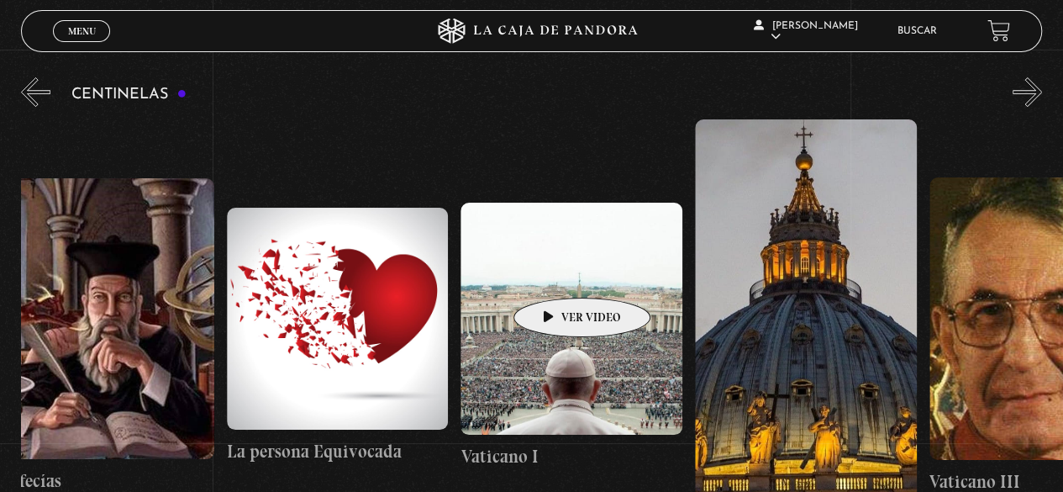
drag, startPoint x: 544, startPoint y: 272, endPoint x: 328, endPoint y: 270, distance: 216.0
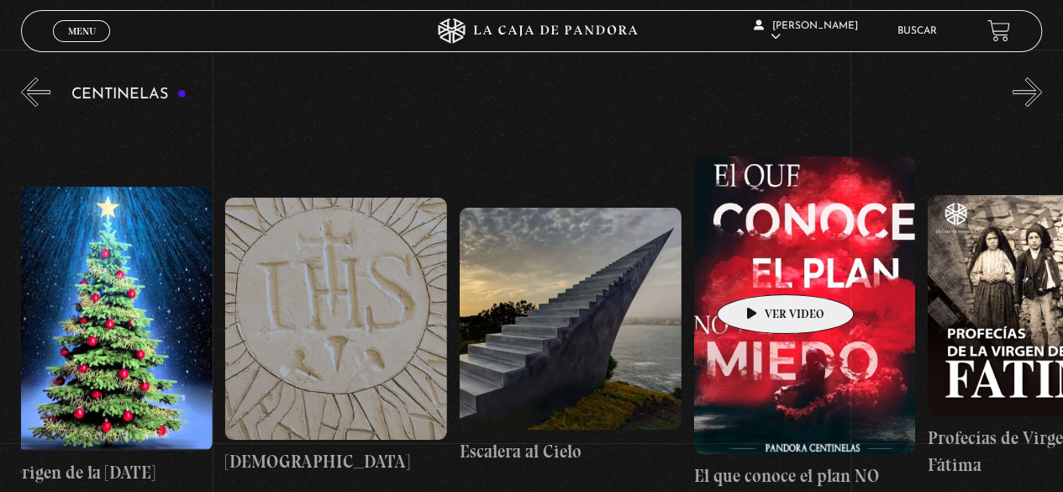
scroll to position [0, 18120]
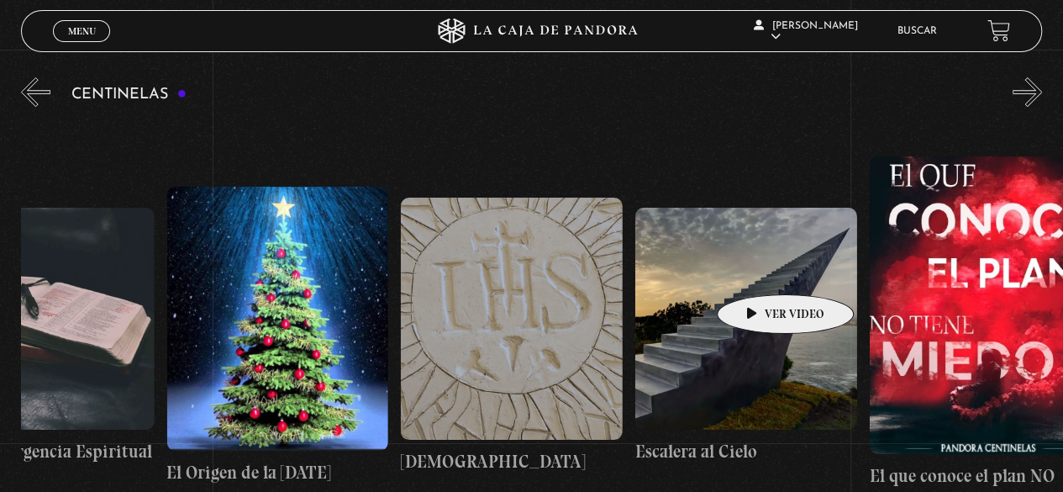
drag, startPoint x: 476, startPoint y: 261, endPoint x: 760, endPoint y: 269, distance: 283.3
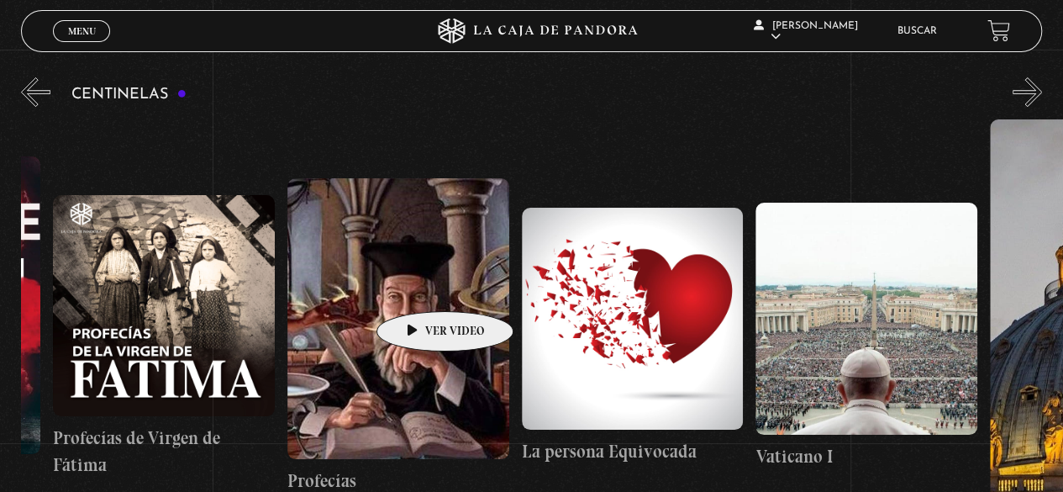
drag, startPoint x: 756, startPoint y: 268, endPoint x: 398, endPoint y: 283, distance: 358.3
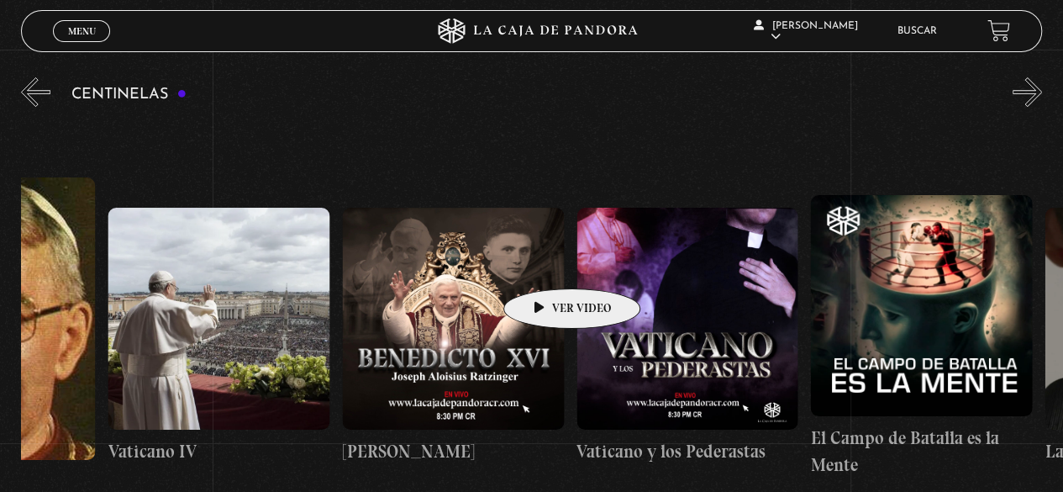
drag, startPoint x: 516, startPoint y: 261, endPoint x: 399, endPoint y: 260, distance: 116.8
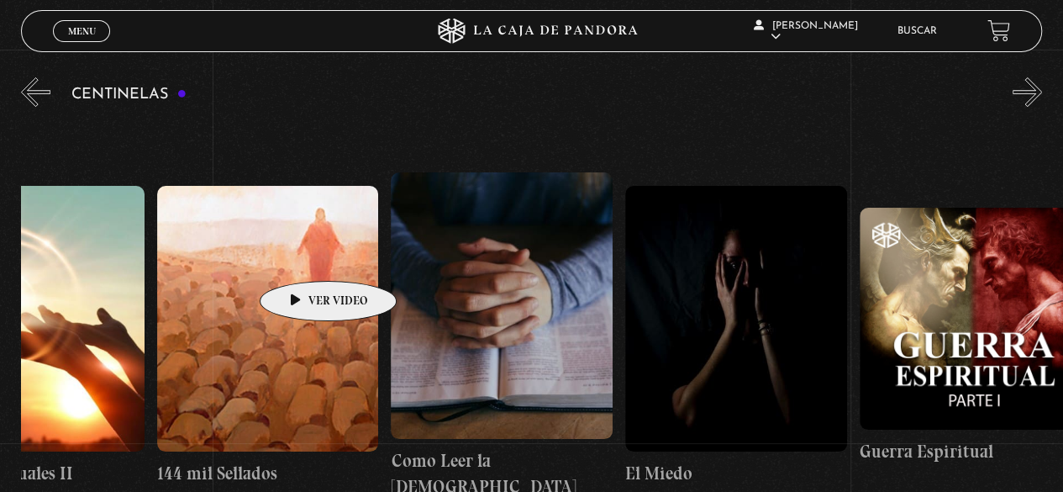
drag, startPoint x: 669, startPoint y: 260, endPoint x: 302, endPoint y: 255, distance: 367.2
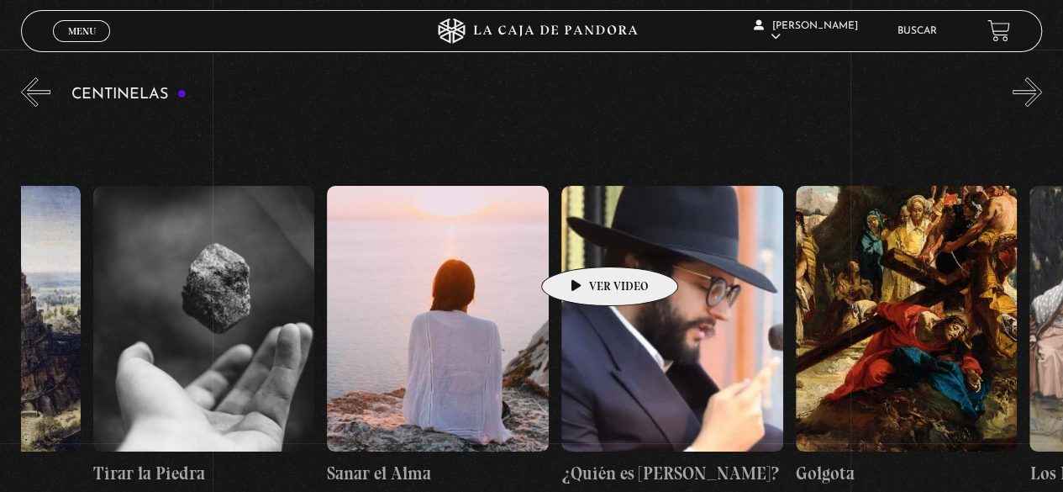
drag, startPoint x: 587, startPoint y: 241, endPoint x: 248, endPoint y: 245, distance: 339.5
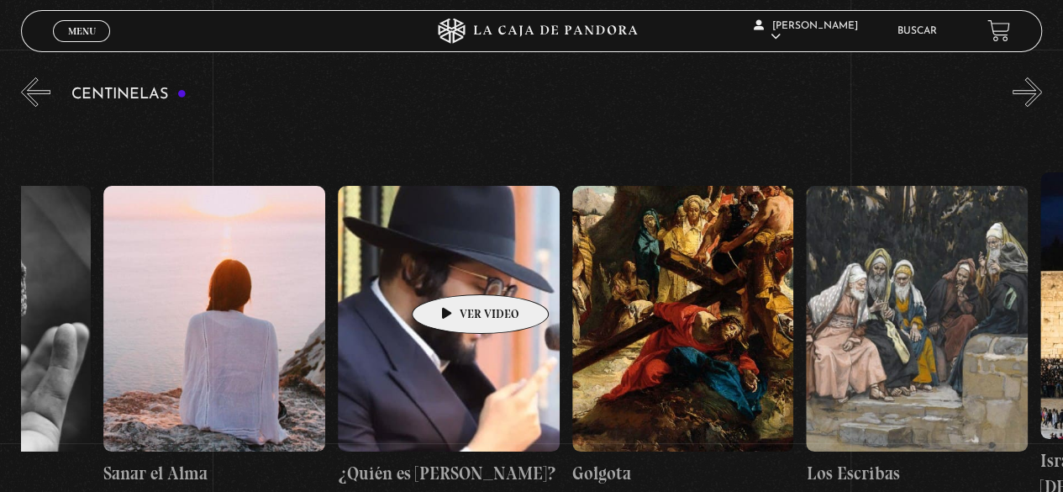
scroll to position [0, 26343]
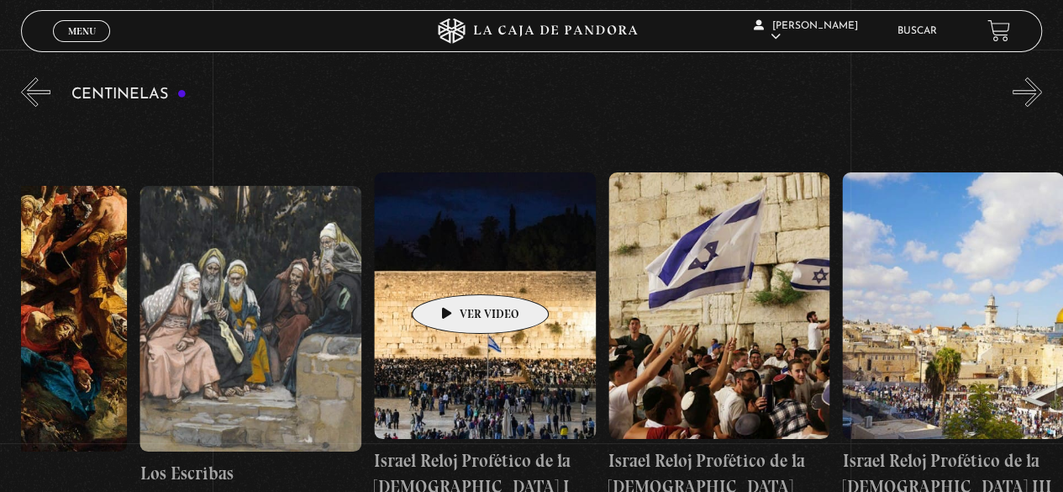
drag, startPoint x: 484, startPoint y: 268, endPoint x: 224, endPoint y: 251, distance: 260.2
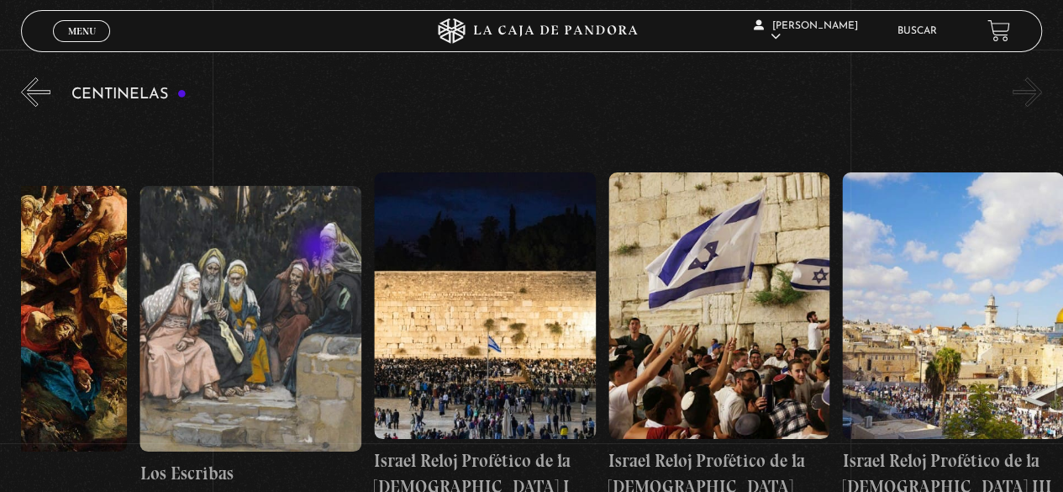
drag, startPoint x: 528, startPoint y: 261, endPoint x: 351, endPoint y: 273, distance: 176.9
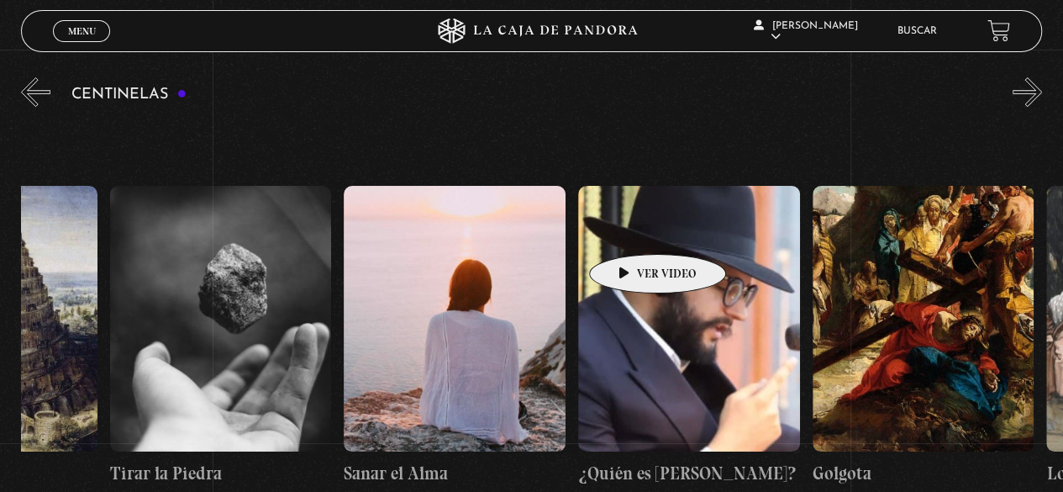
drag, startPoint x: 635, startPoint y: 228, endPoint x: 817, endPoint y: 218, distance: 181.7
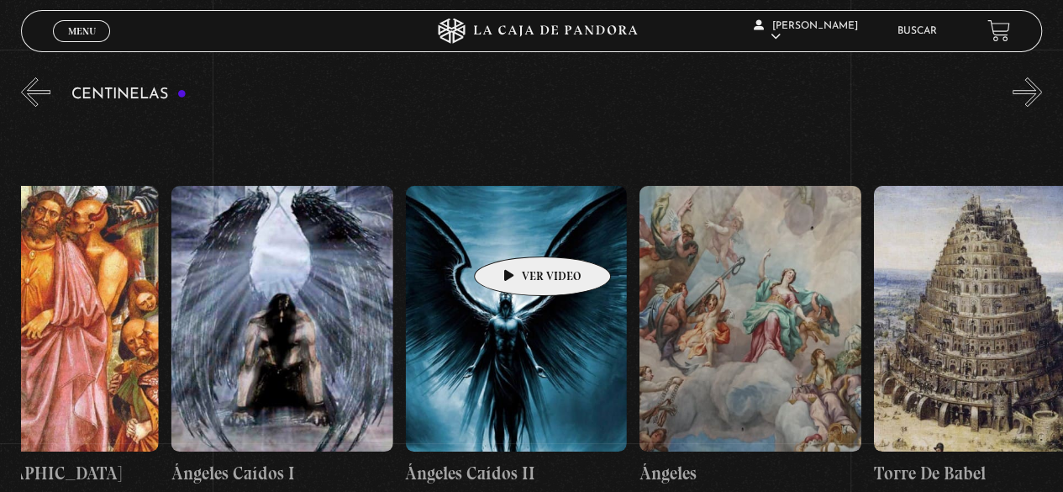
drag, startPoint x: 523, startPoint y: 229, endPoint x: 699, endPoint y: 212, distance: 177.3
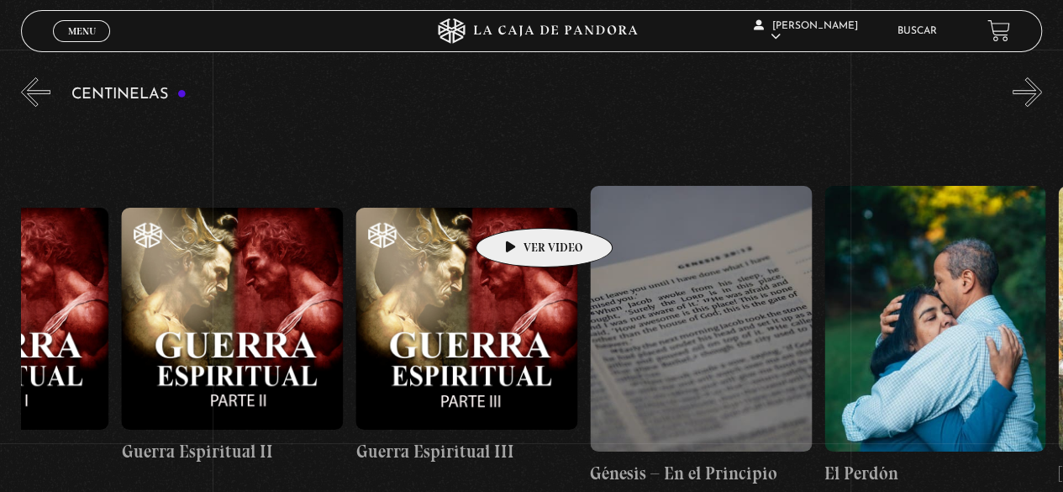
drag
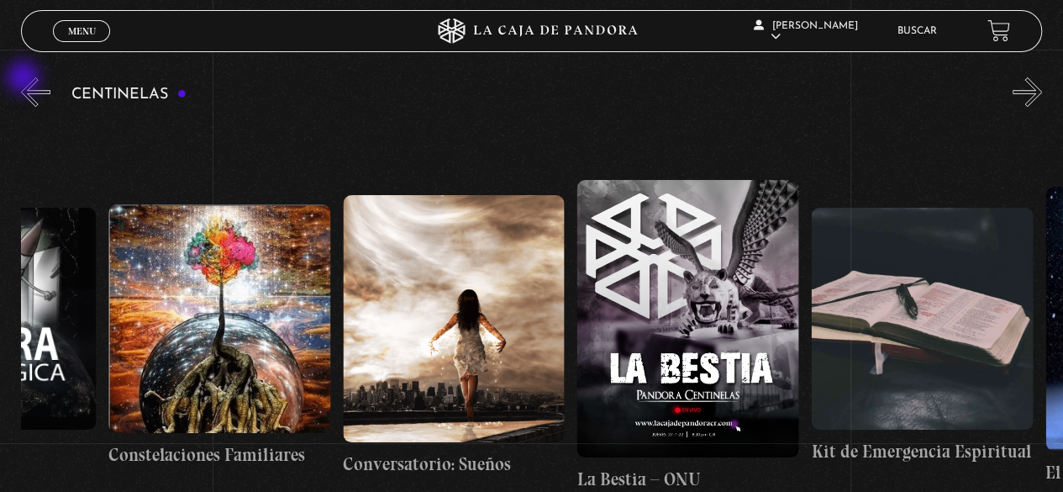
click at [38, 93] on button "«" at bounding box center [35, 91] width 29 height 29
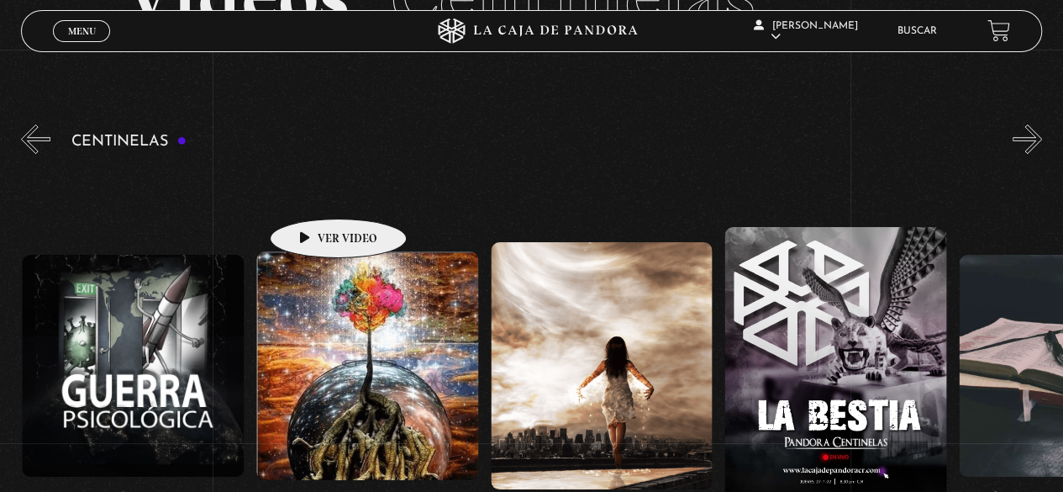
scroll to position [97, 0]
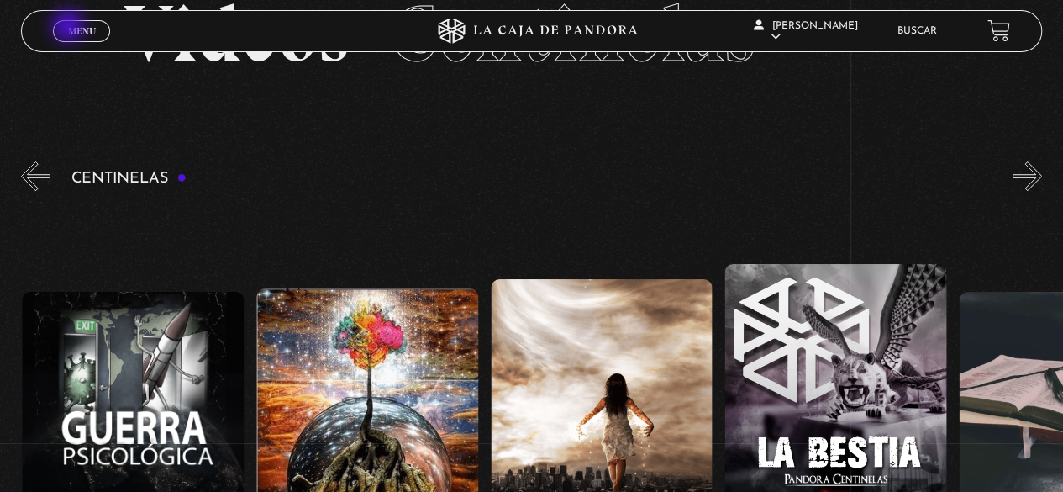
click at [77, 37] on link "Menu Cerrar" at bounding box center [81, 31] width 57 height 22
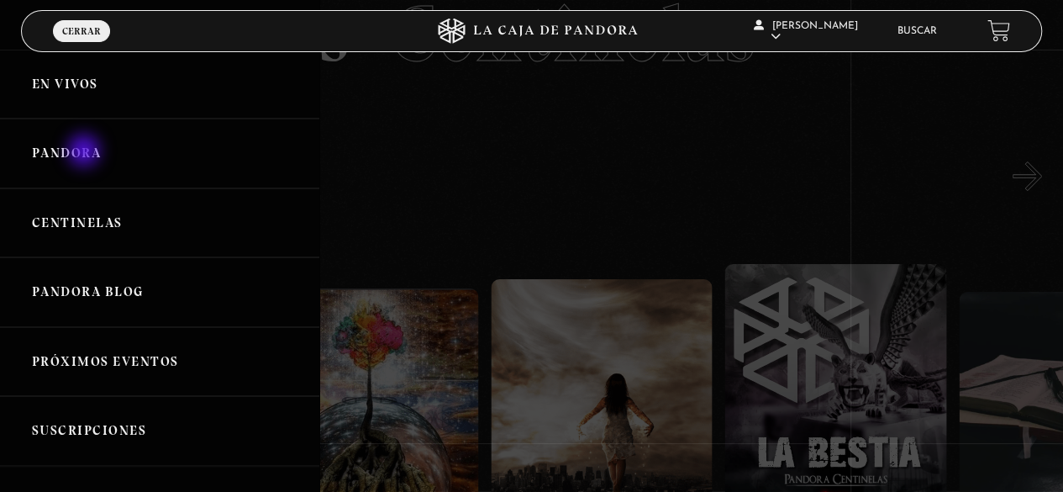
click at [86, 152] on link "Pandora" at bounding box center [159, 153] width 319 height 70
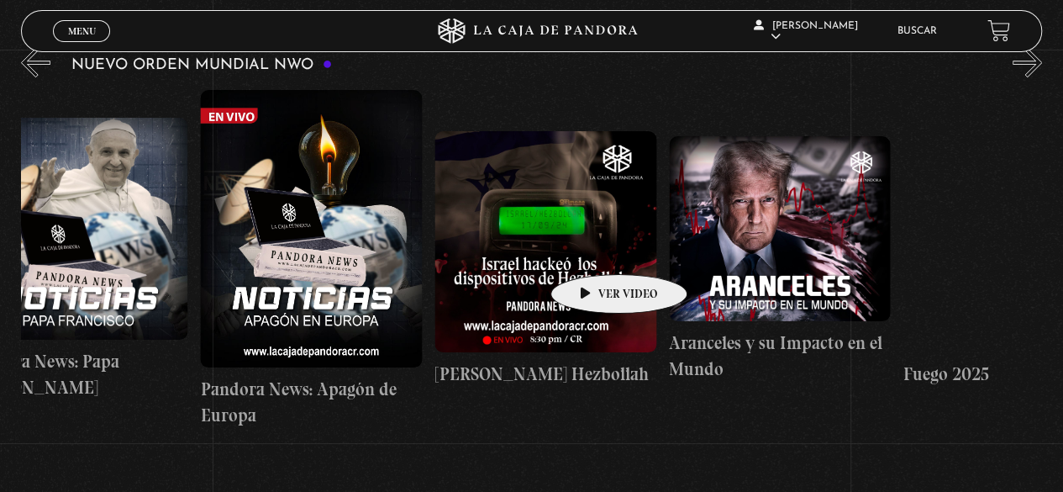
scroll to position [0, 1272]
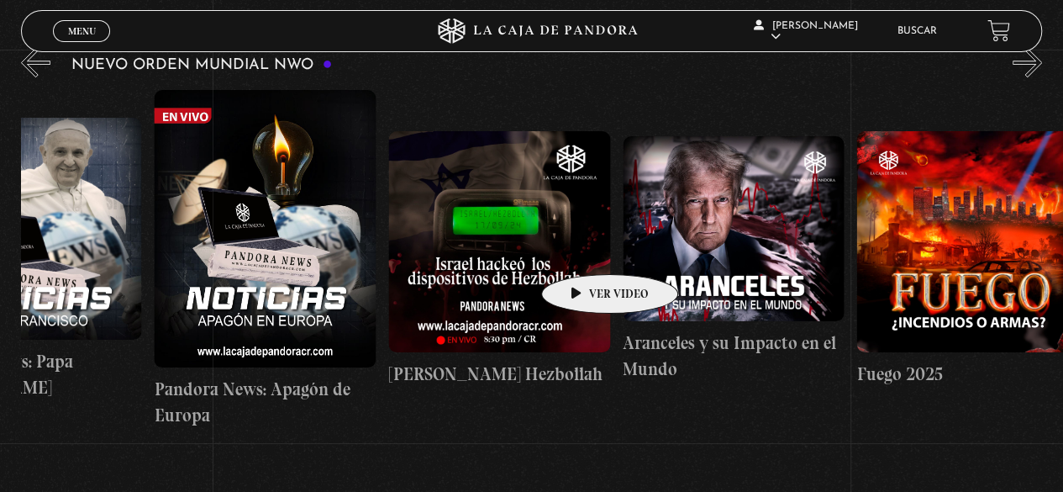
drag, startPoint x: 292, startPoint y: 260, endPoint x: 583, endPoint y: 249, distance: 291.0
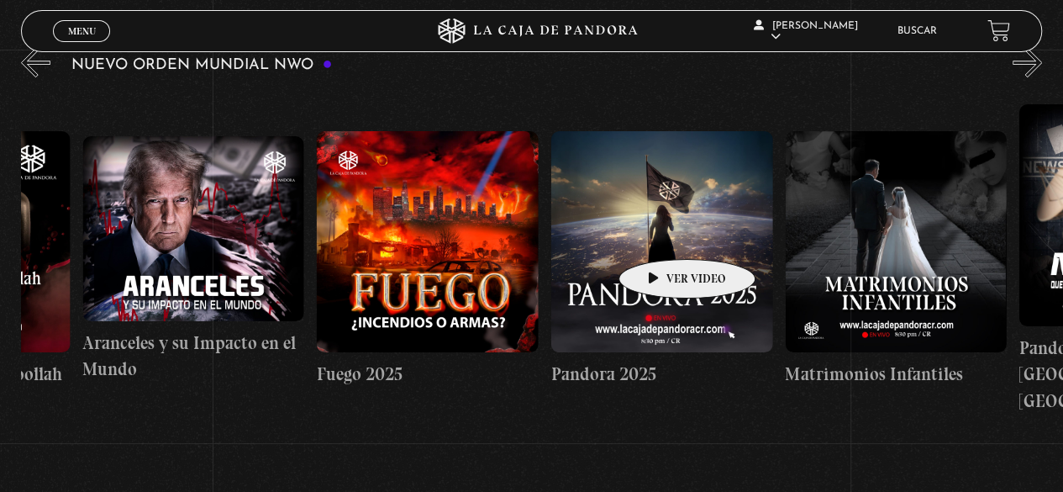
drag, startPoint x: 768, startPoint y: 221, endPoint x: 657, endPoint y: 233, distance: 111.5
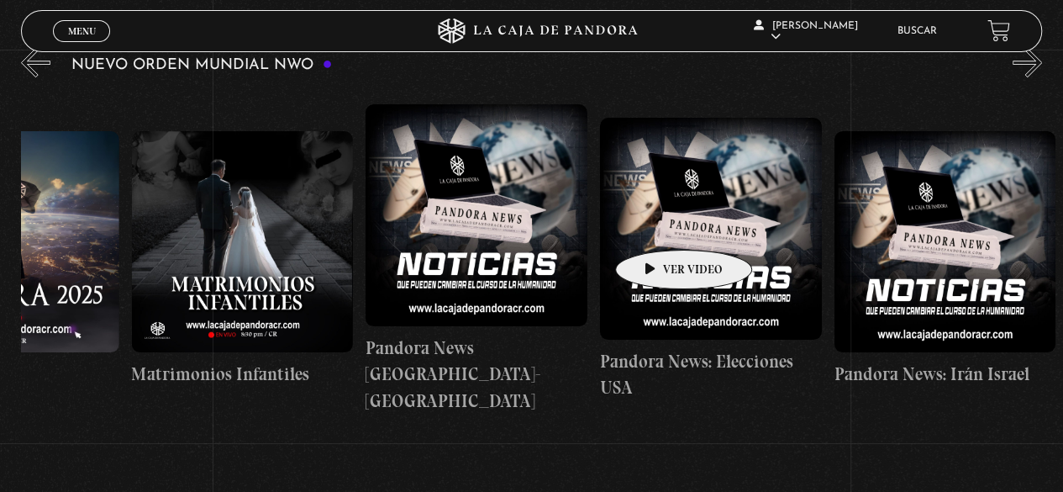
drag, startPoint x: 785, startPoint y: 206, endPoint x: 655, endPoint y: 226, distance: 131.0
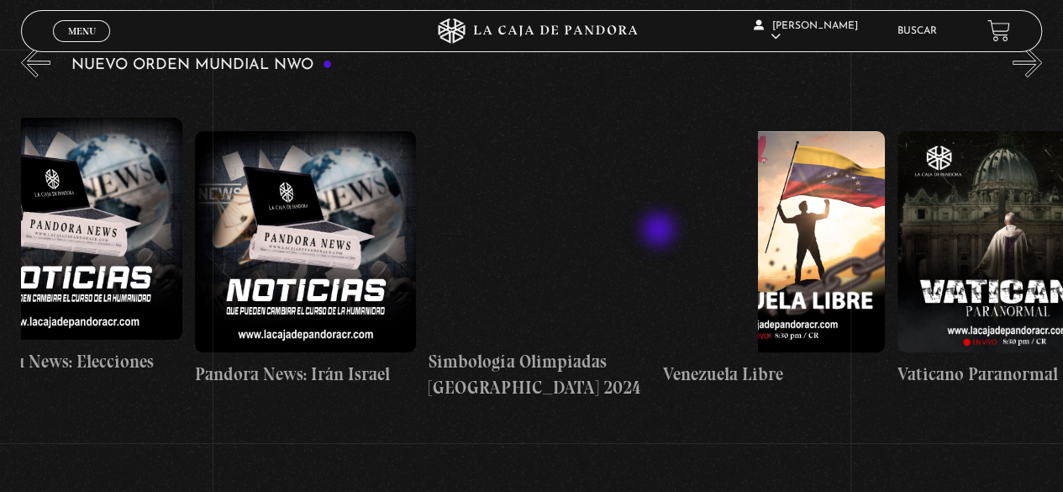
drag, startPoint x: 788, startPoint y: 211, endPoint x: 660, endPoint y: 231, distance: 129.3
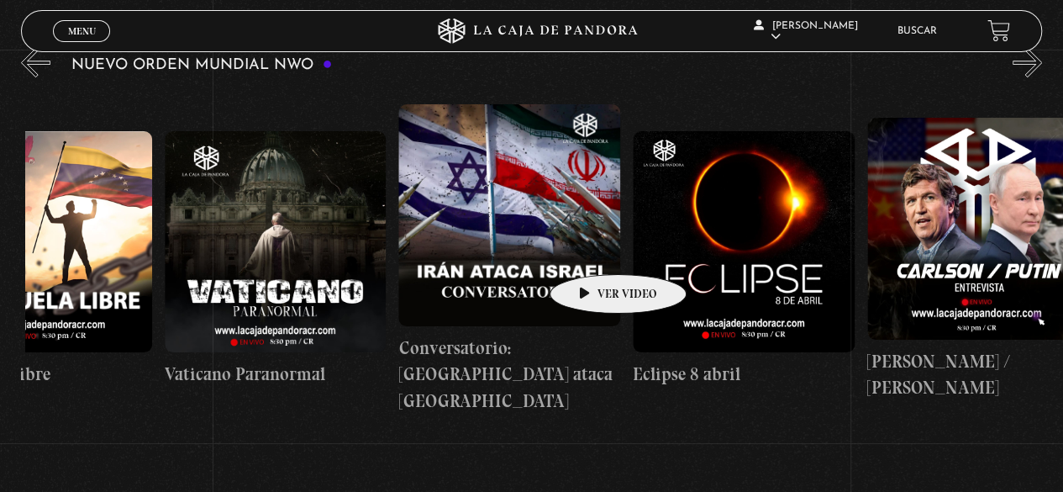
drag, startPoint x: 738, startPoint y: 224, endPoint x: 623, endPoint y: 238, distance: 115.9
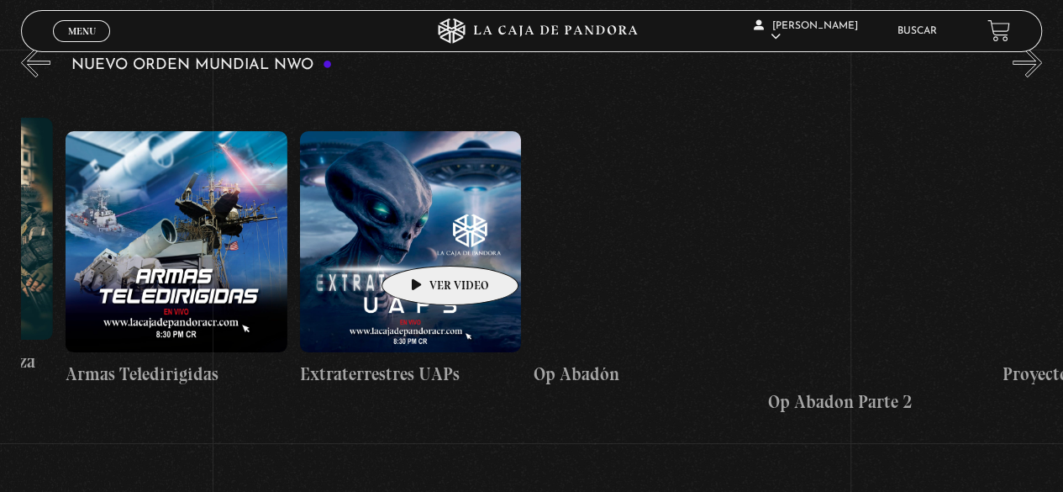
drag, startPoint x: 699, startPoint y: 192, endPoint x: 365, endPoint y: 248, distance: 339.2
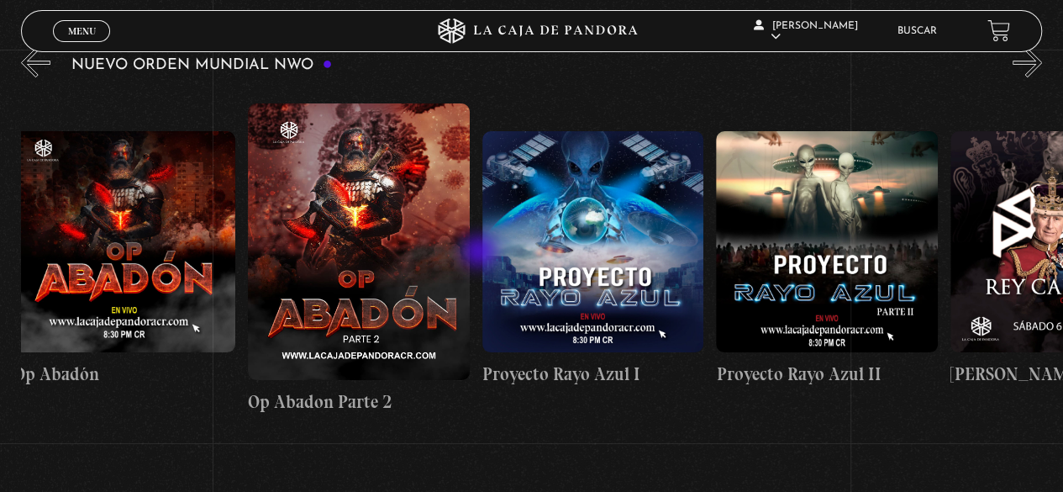
drag, startPoint x: 521, startPoint y: 248, endPoint x: 481, endPoint y: 253, distance: 40.6
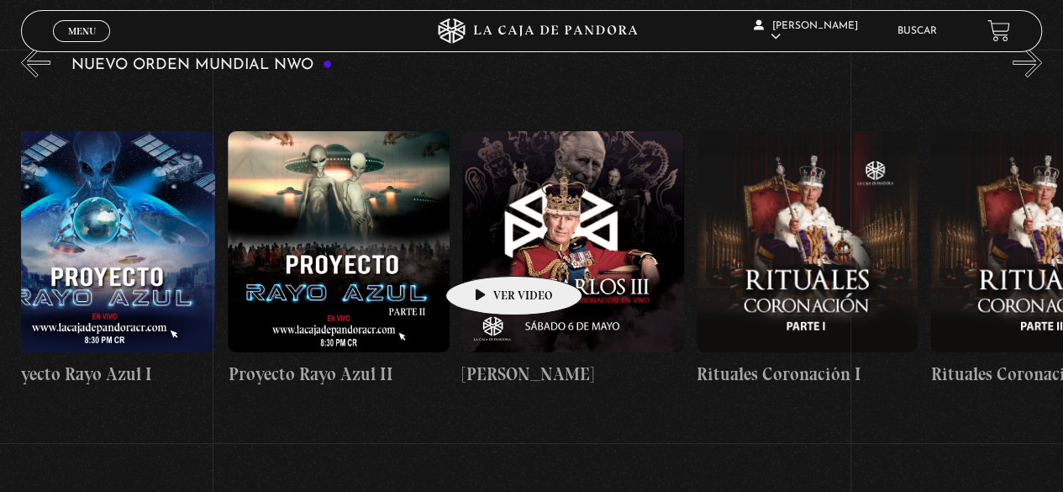
drag, startPoint x: 585, startPoint y: 229, endPoint x: 487, endPoint y: 250, distance: 99.7
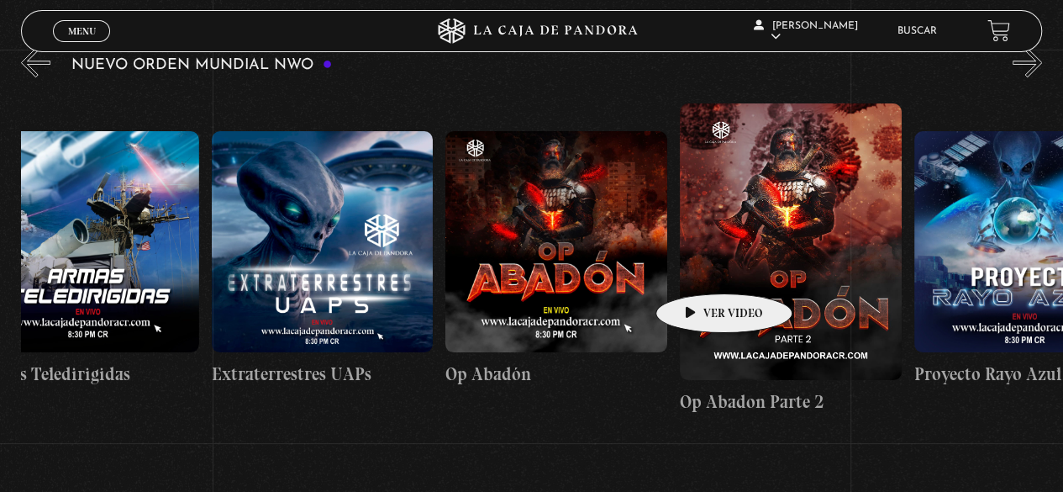
scroll to position [0, 5882]
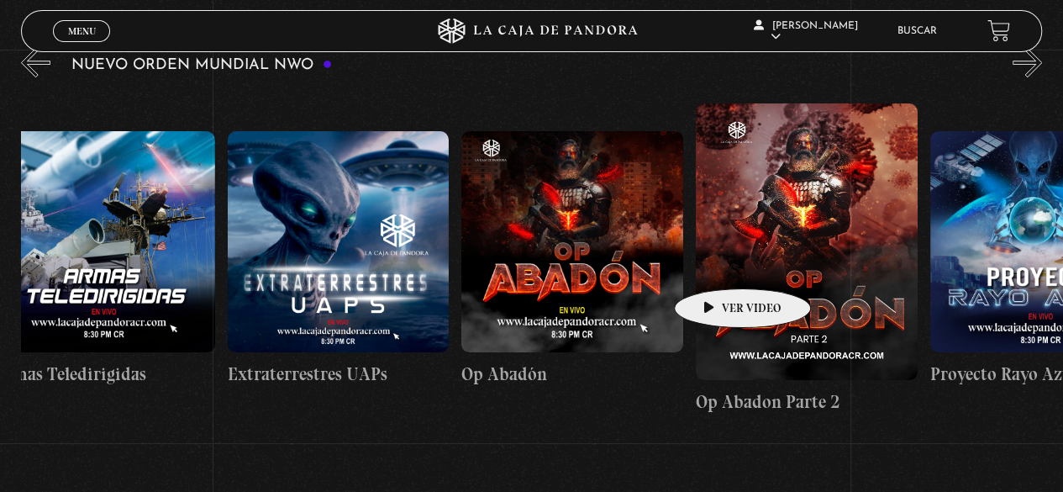
drag, startPoint x: 706, startPoint y: 267, endPoint x: 716, endPoint y: 263, distance: 10.9
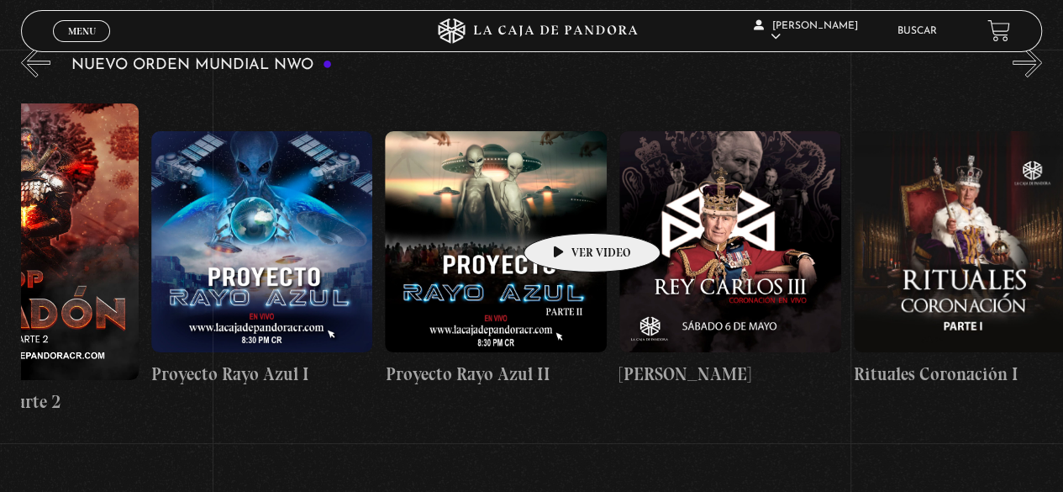
drag, startPoint x: 599, startPoint y: 197, endPoint x: 565, endPoint y: 208, distance: 36.4
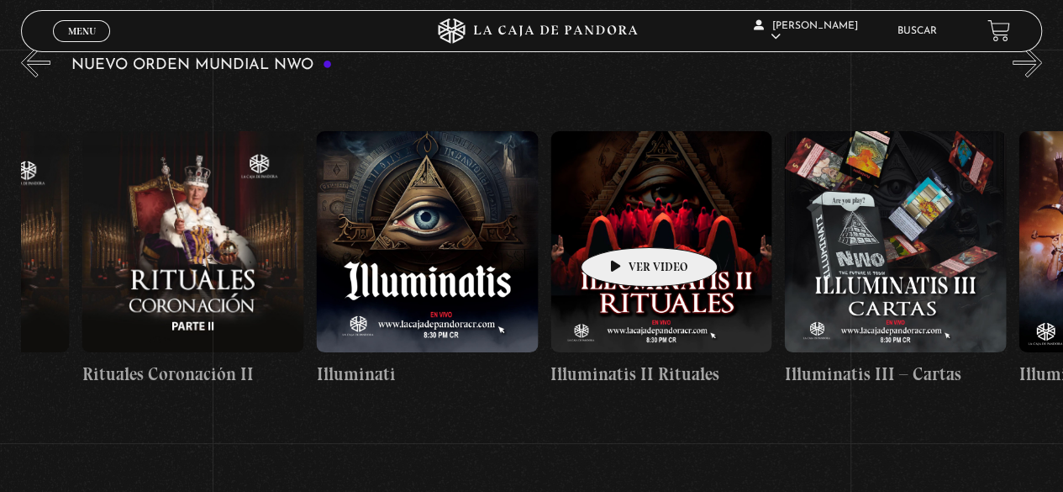
drag, startPoint x: 672, startPoint y: 216, endPoint x: 471, endPoint y: 256, distance: 204.8
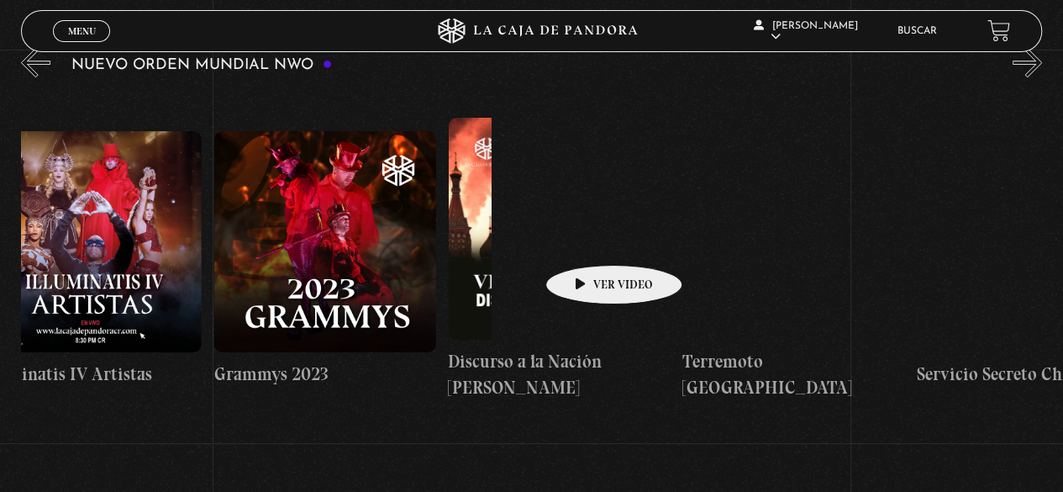
drag, startPoint x: 582, startPoint y: 241, endPoint x: 389, endPoint y: 274, distance: 196.0
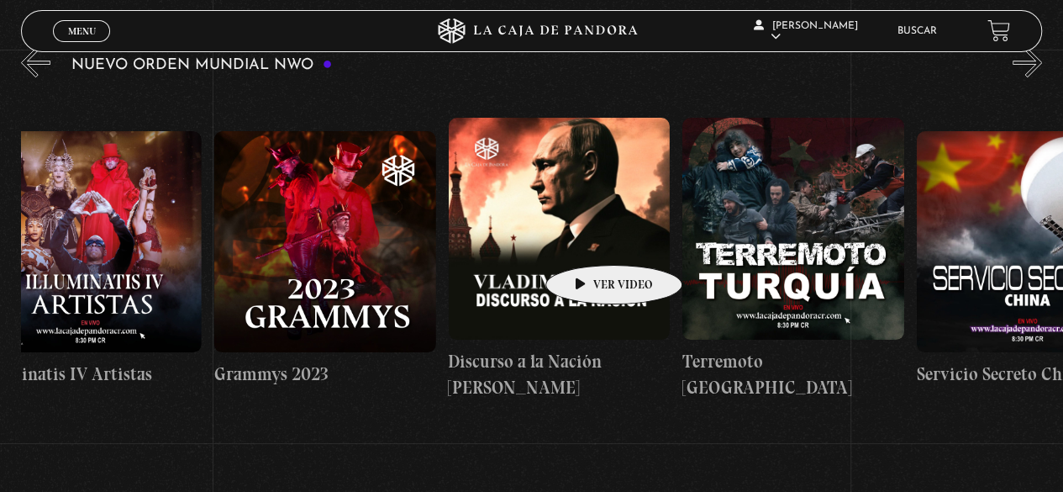
click at [389, 274] on div "Trump / Maduro Área 51 Células Durmientes Pandora News: Israel vrs Irán Parte I…" at bounding box center [681, 259] width 18733 height 339
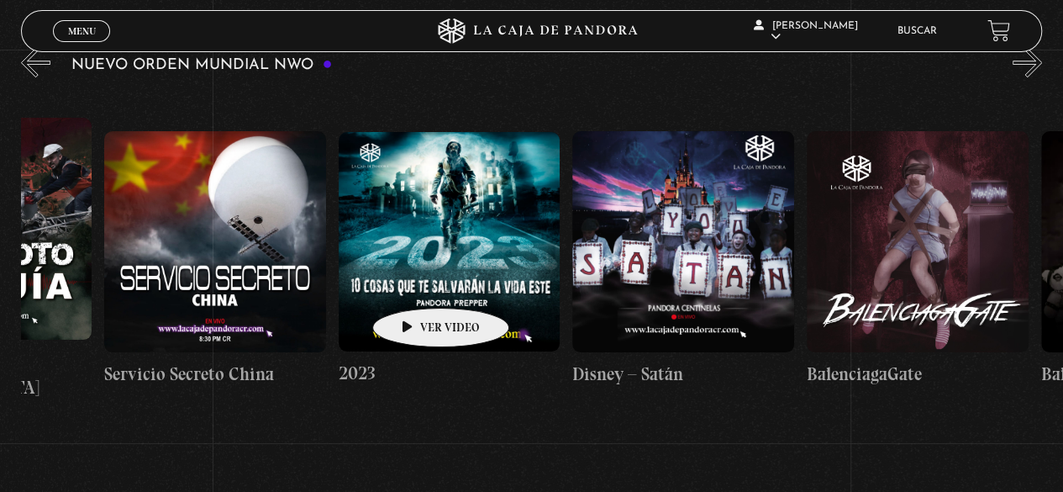
drag, startPoint x: 560, startPoint y: 255, endPoint x: 401, endPoint y: 282, distance: 161.9
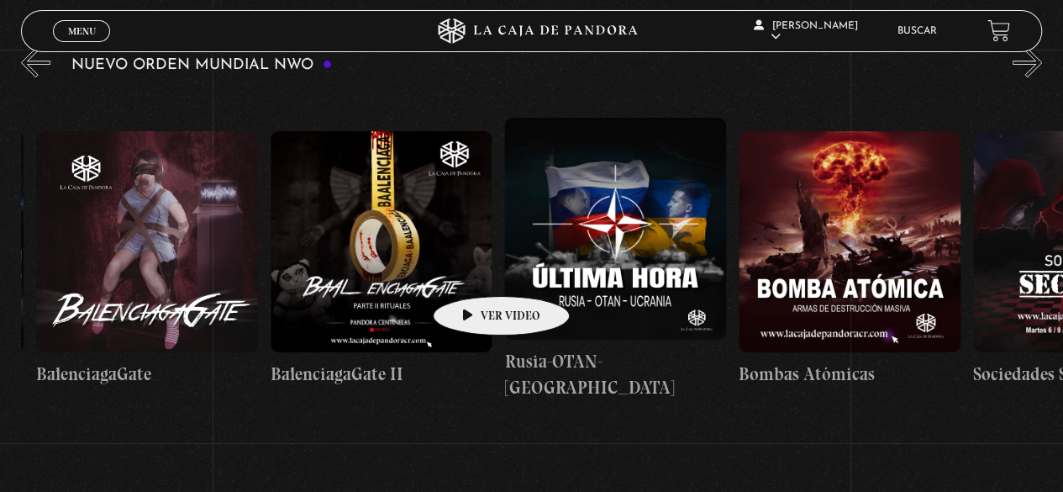
drag, startPoint x: 534, startPoint y: 261, endPoint x: 388, endPoint y: 288, distance: 148.7
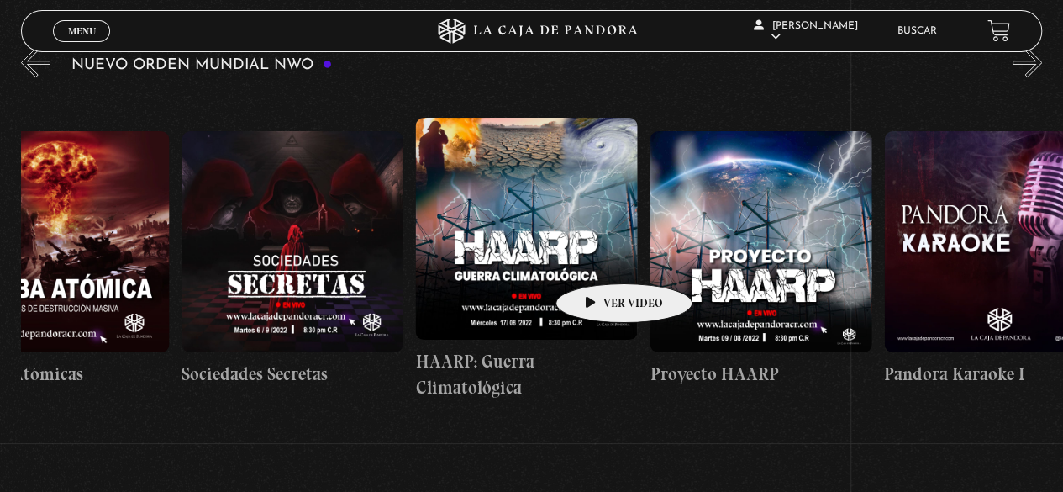
drag, startPoint x: 597, startPoint y: 258, endPoint x: 439, endPoint y: 289, distance: 161.0
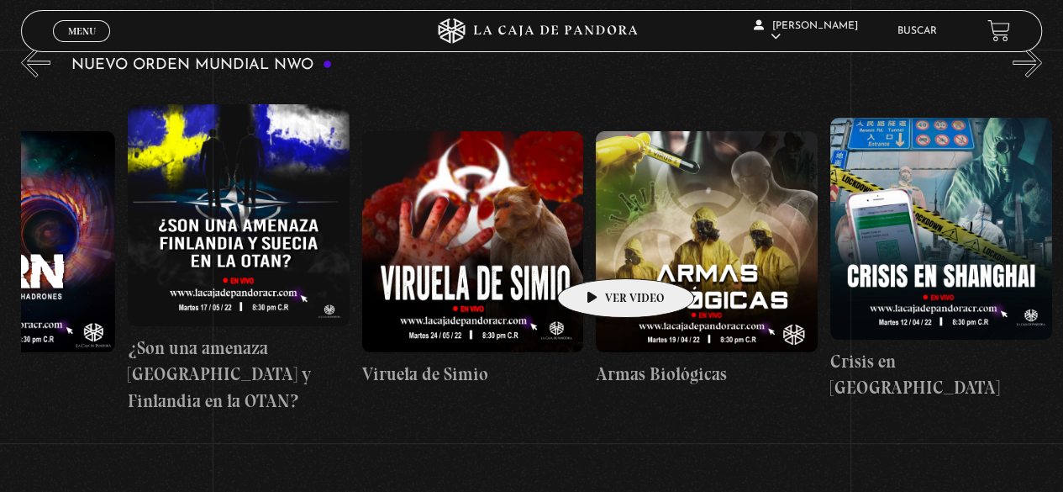
drag, startPoint x: 600, startPoint y: 253, endPoint x: 355, endPoint y: 292, distance: 248.4
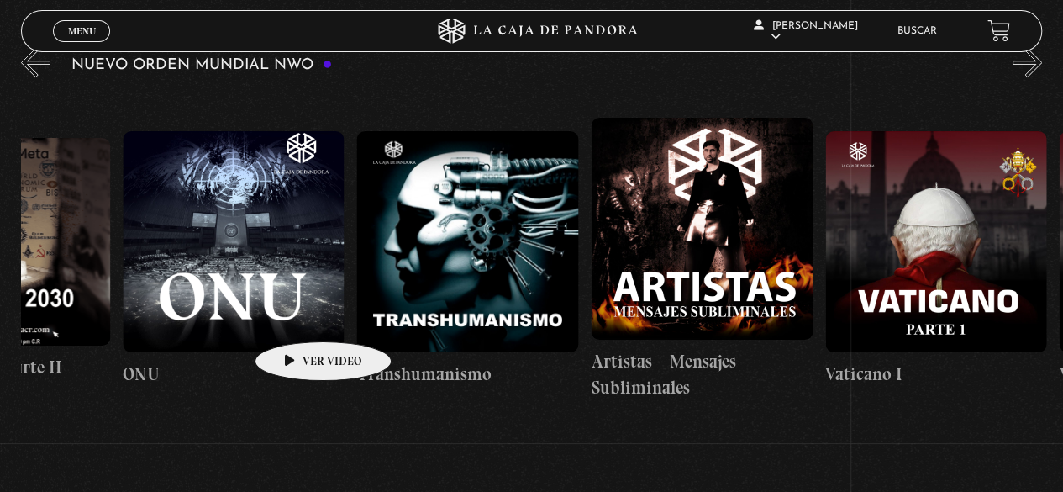
drag, startPoint x: 618, startPoint y: 256, endPoint x: 296, endPoint y: 317, distance: 328.3
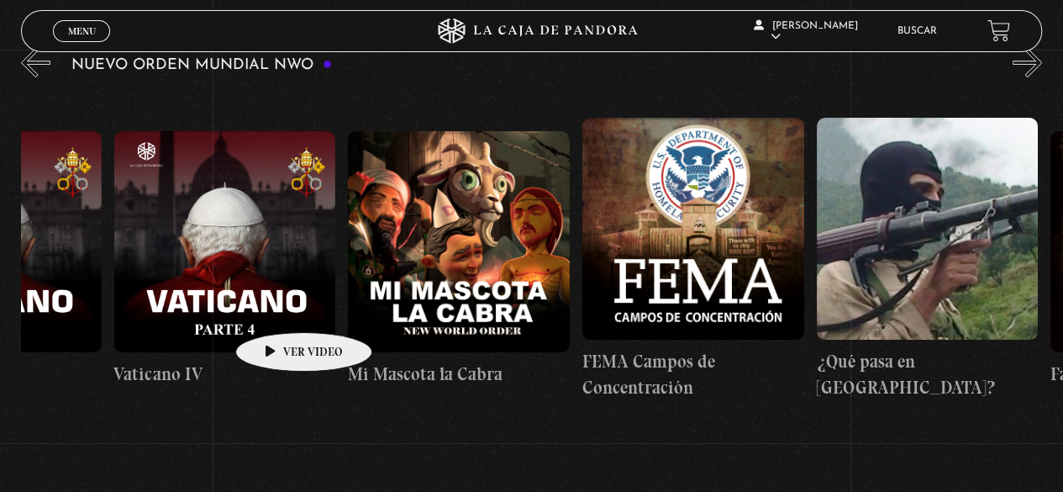
drag, startPoint x: 594, startPoint y: 244, endPoint x: 345, endPoint y: 297, distance: 254.3
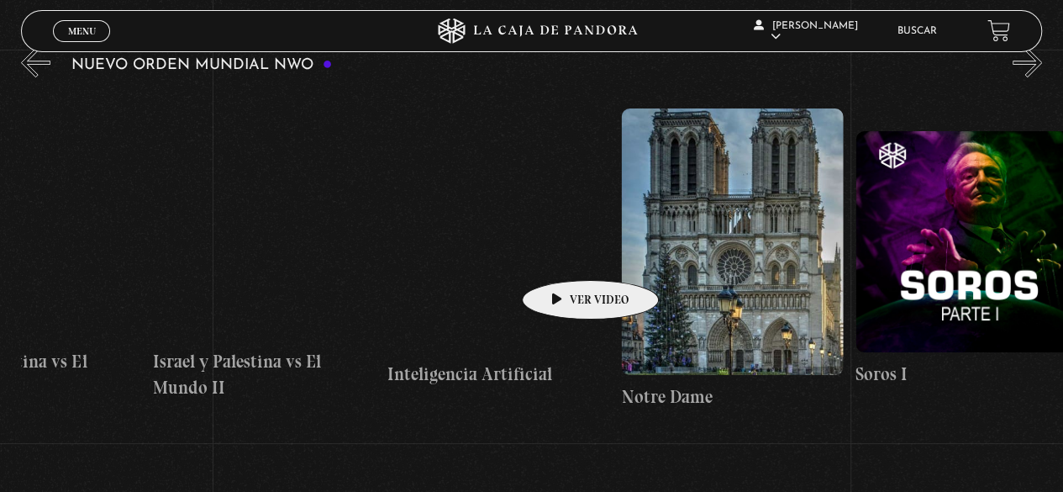
drag, startPoint x: 565, startPoint y: 255, endPoint x: 167, endPoint y: 297, distance: 399.7
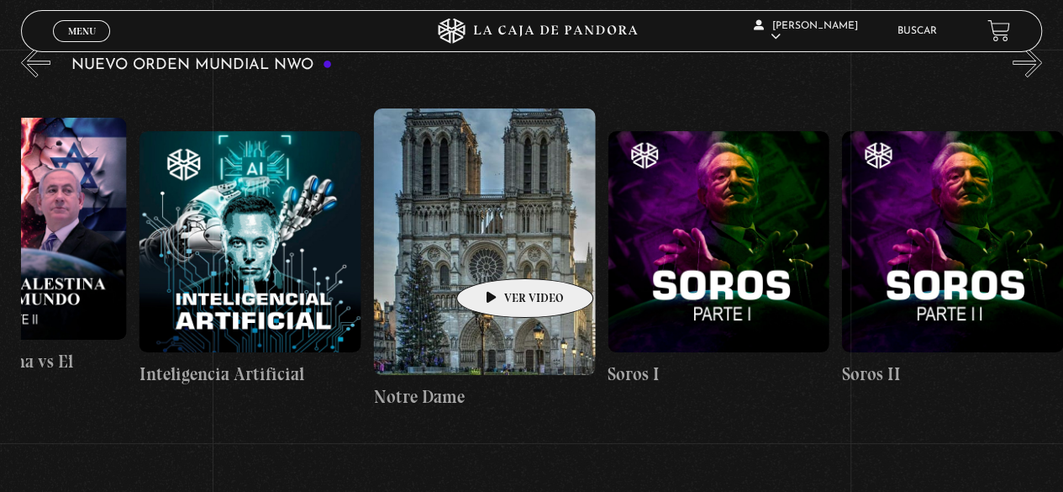
drag, startPoint x: 499, startPoint y: 253, endPoint x: 240, endPoint y: 298, distance: 262.8
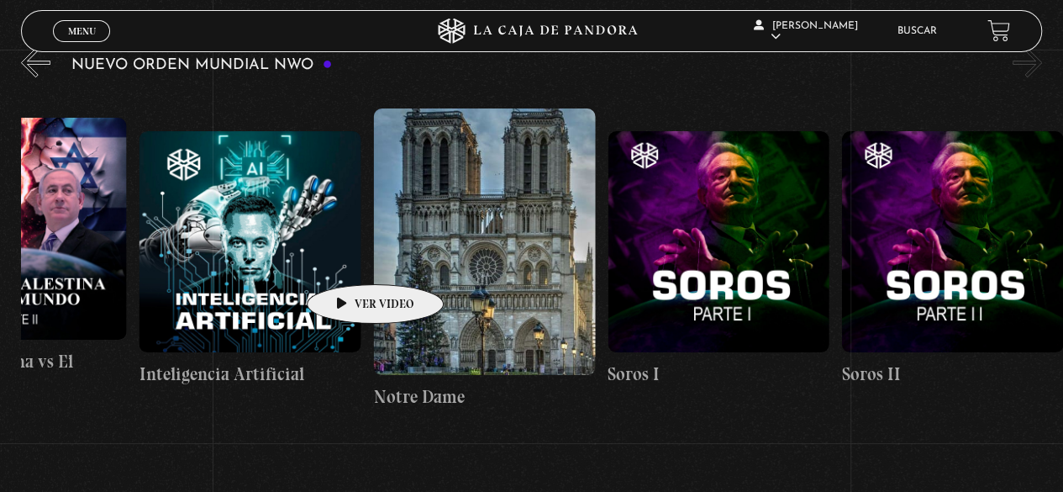
drag, startPoint x: 313, startPoint y: 262, endPoint x: 271, endPoint y: 275, distance: 44.7
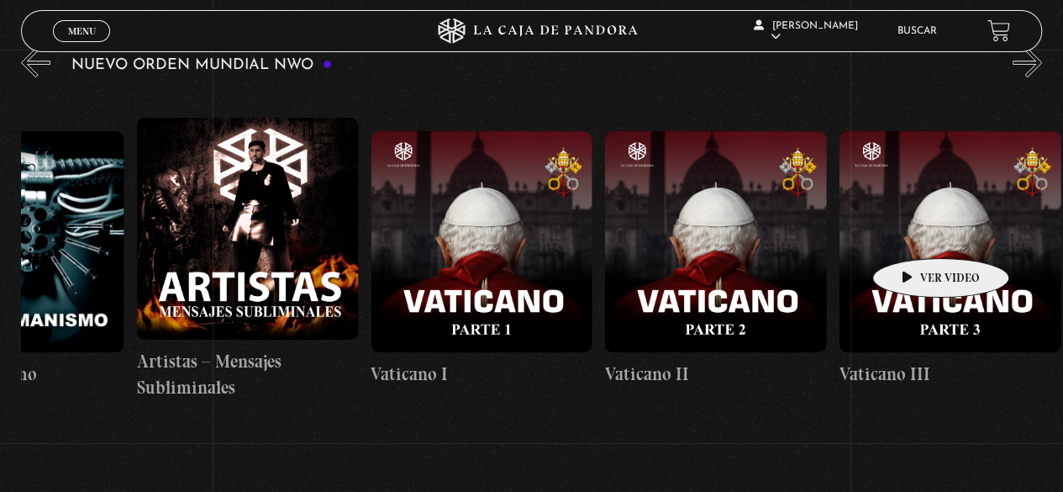
drag, startPoint x: 334, startPoint y: 268, endPoint x: 829, endPoint y: 238, distance: 495.0
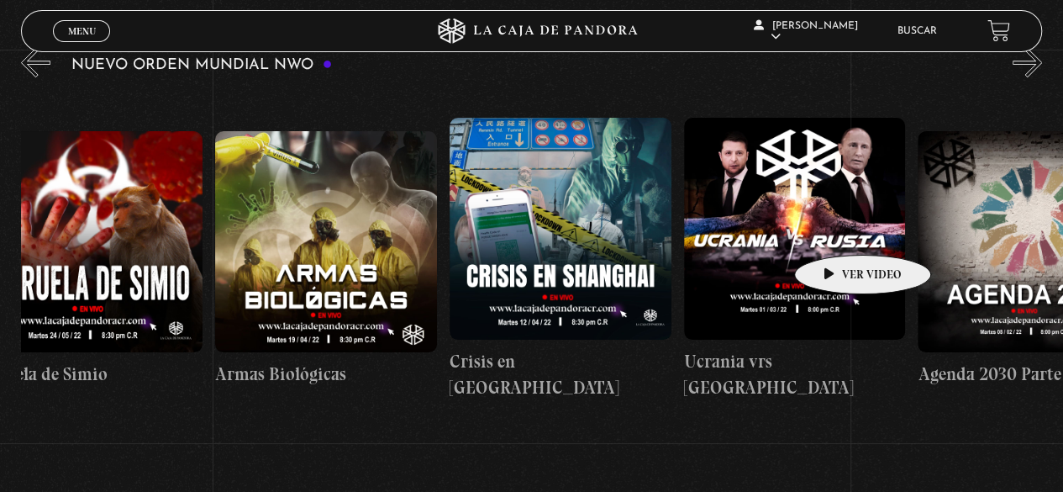
drag, startPoint x: 471, startPoint y: 233, endPoint x: 430, endPoint y: 209, distance: 47.4
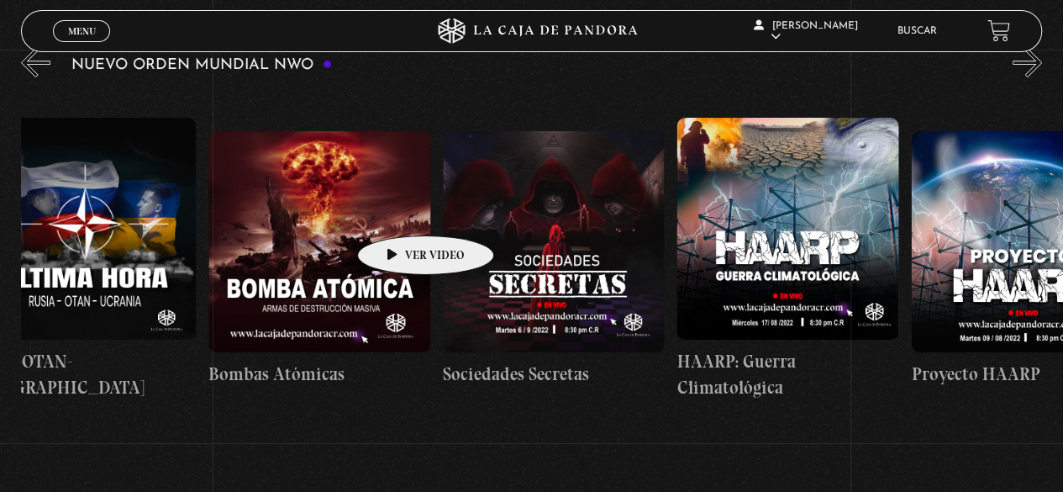
drag, startPoint x: 398, startPoint y: 210, endPoint x: 743, endPoint y: 211, distance: 344.5
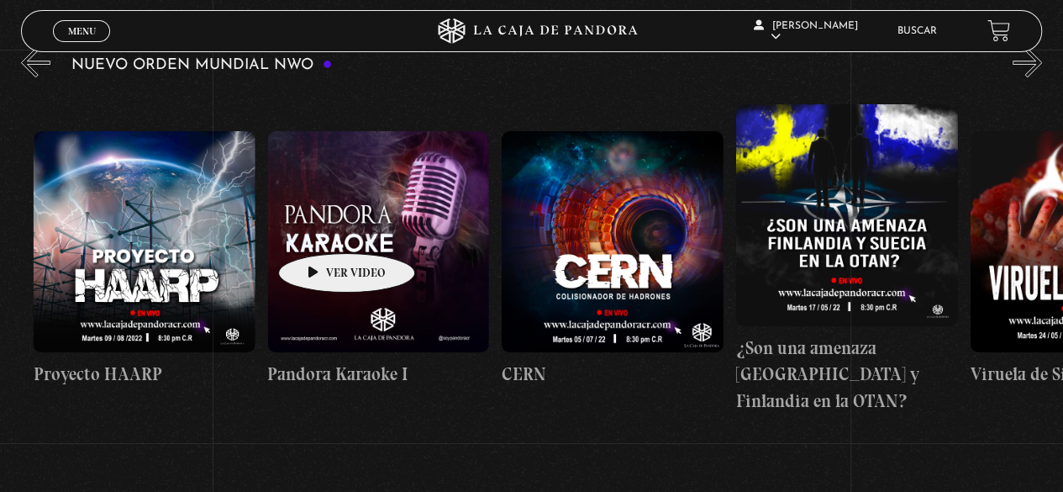
scroll to position [0, 11730]
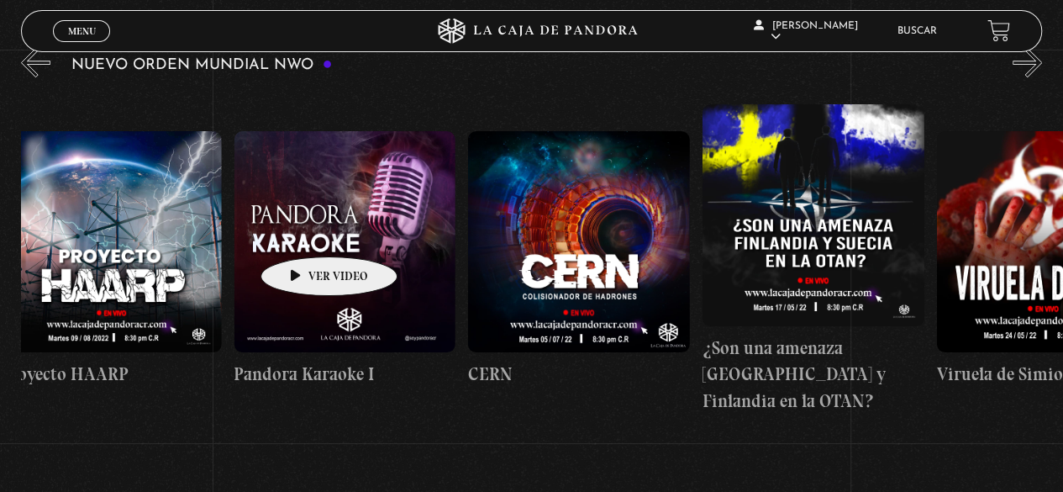
drag, startPoint x: 319, startPoint y: 228, endPoint x: 303, endPoint y: 231, distance: 17.1
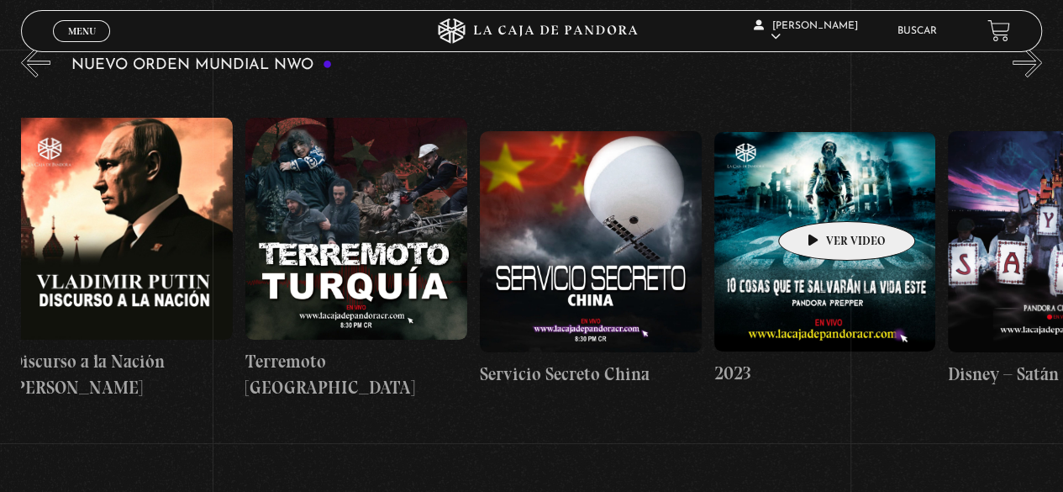
drag, startPoint x: 302, startPoint y: 222, endPoint x: 820, endPoint y: 196, distance: 519.1
click at [820, 196] on div "Trump / Maduro Área 51 Células Durmientes Pandora News: Israel vrs Irán Parte I…" at bounding box center [244, 259] width 18733 height 339
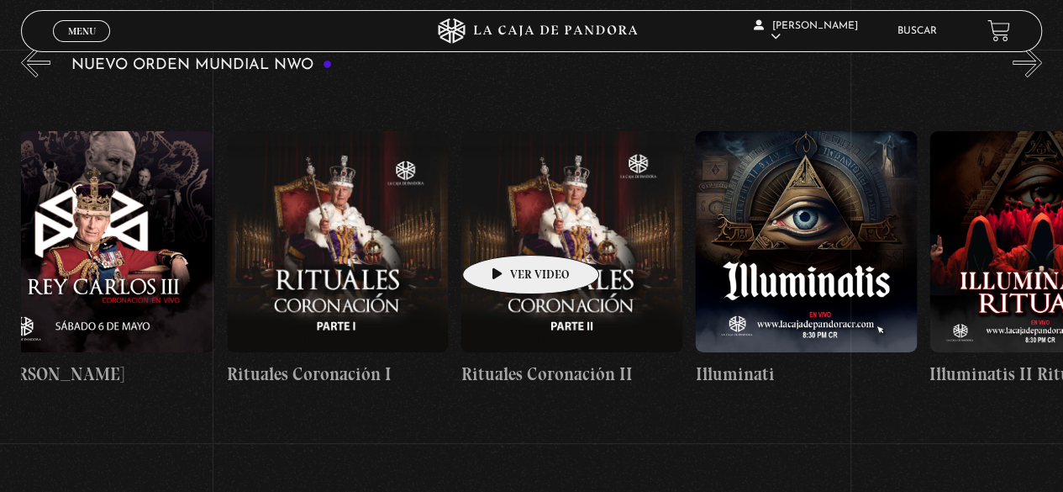
drag, startPoint x: 464, startPoint y: 220, endPoint x: 835, endPoint y: 213, distance: 371.5
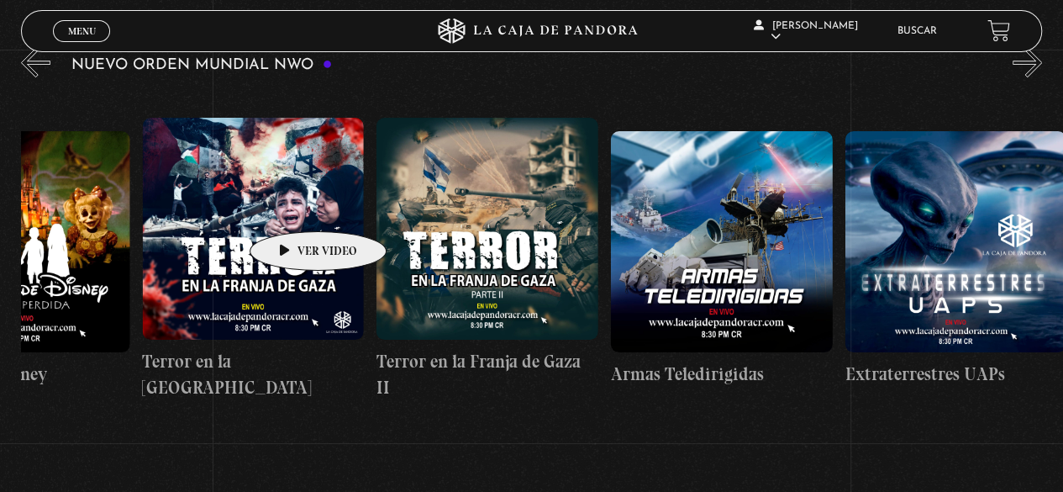
drag, startPoint x: 291, startPoint y: 206, endPoint x: 696, endPoint y: 212, distance: 405.1
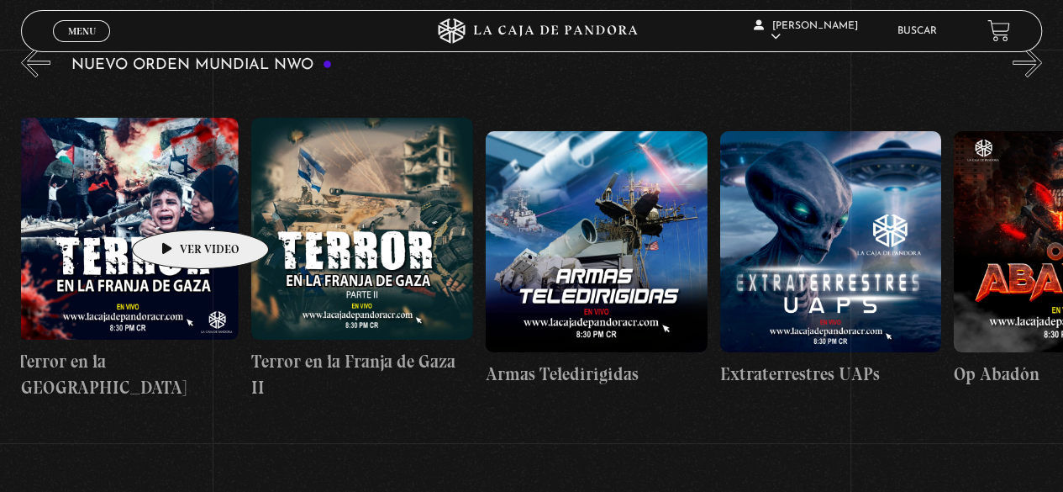
scroll to position [0, 5483]
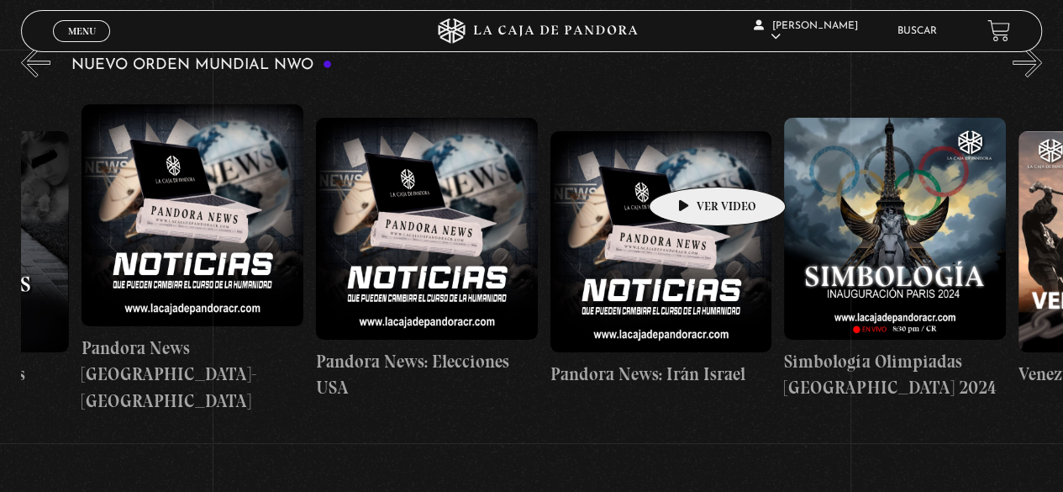
drag, startPoint x: 200, startPoint y: 199, endPoint x: 570, endPoint y: 181, distance: 370.2
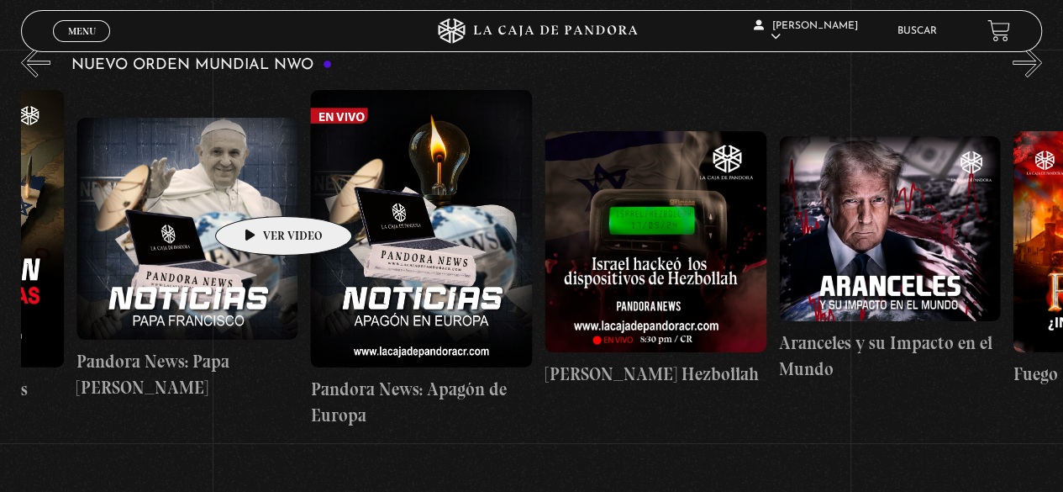
scroll to position [0, 861]
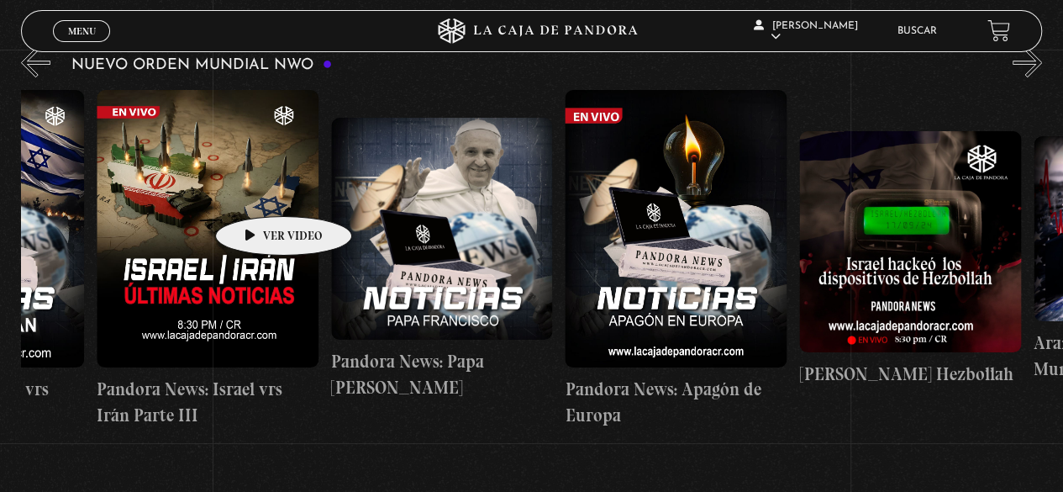
drag, startPoint x: 280, startPoint y: 189, endPoint x: 576, endPoint y: 175, distance: 297.0
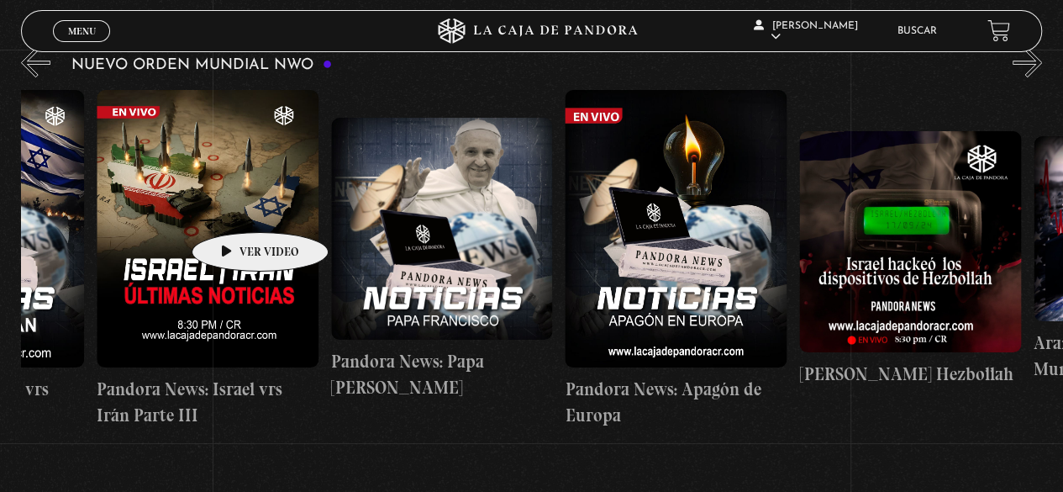
scroll to position [0, 0]
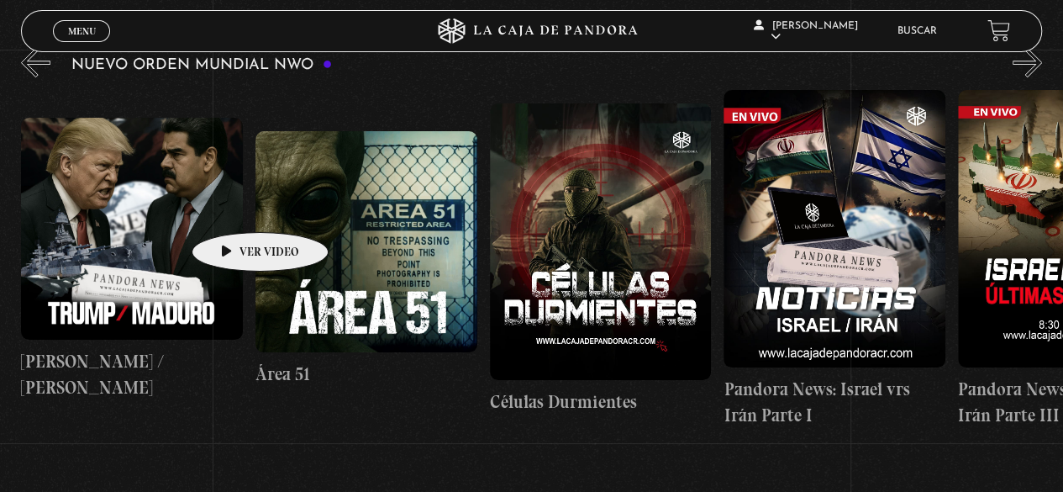
drag
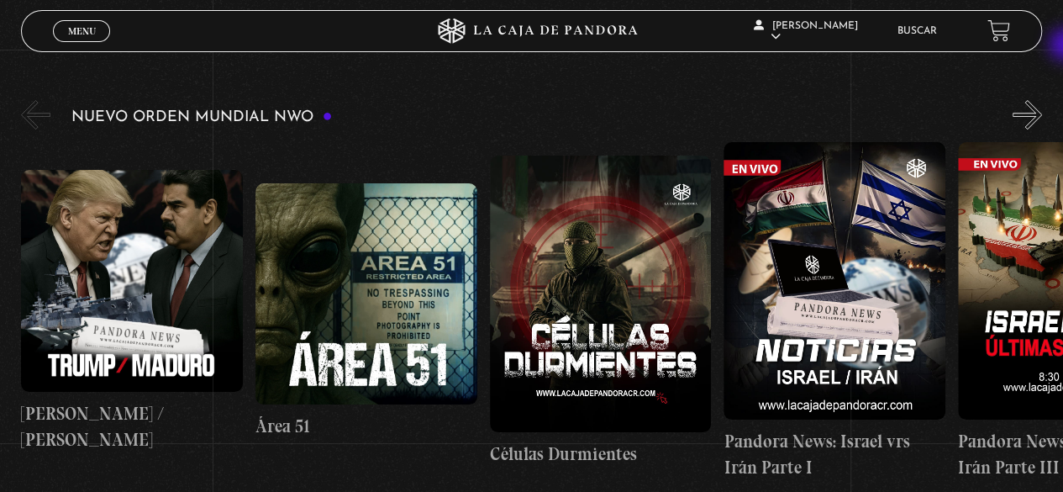
scroll to position [244, 0]
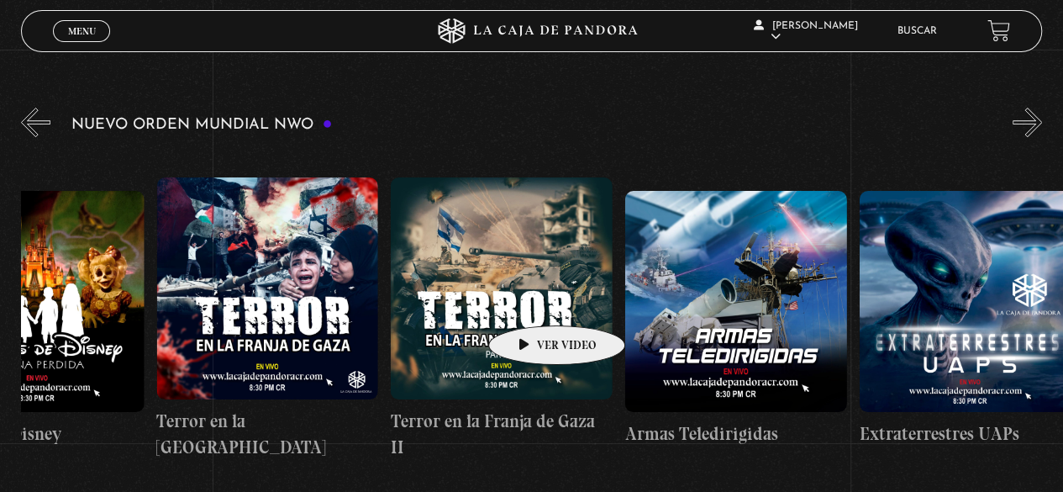
scroll to position [0, 5482]
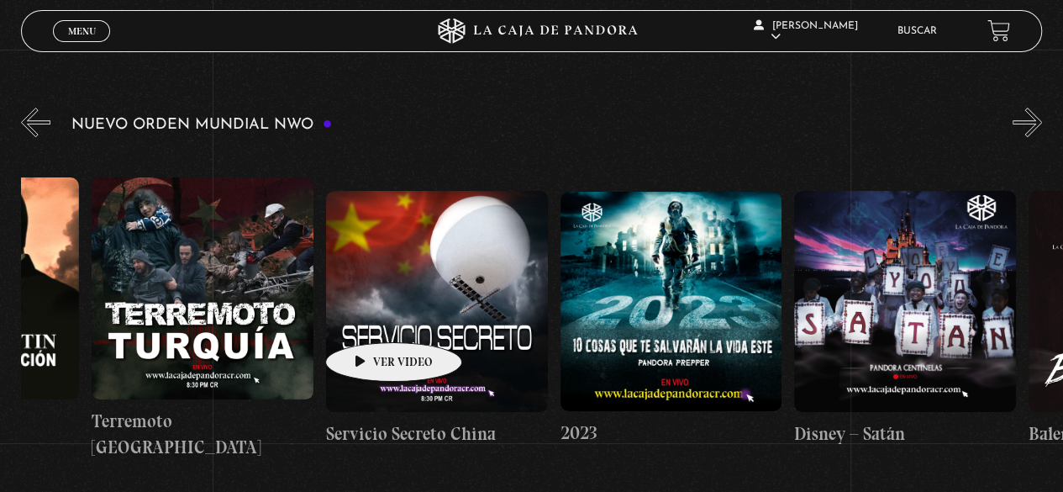
click at [366, 317] on div "Trump / Maduro Área 51 Células Durmientes Pandora News: Israel vrs Irán Parte I…" at bounding box center [91, 319] width 18733 height 339
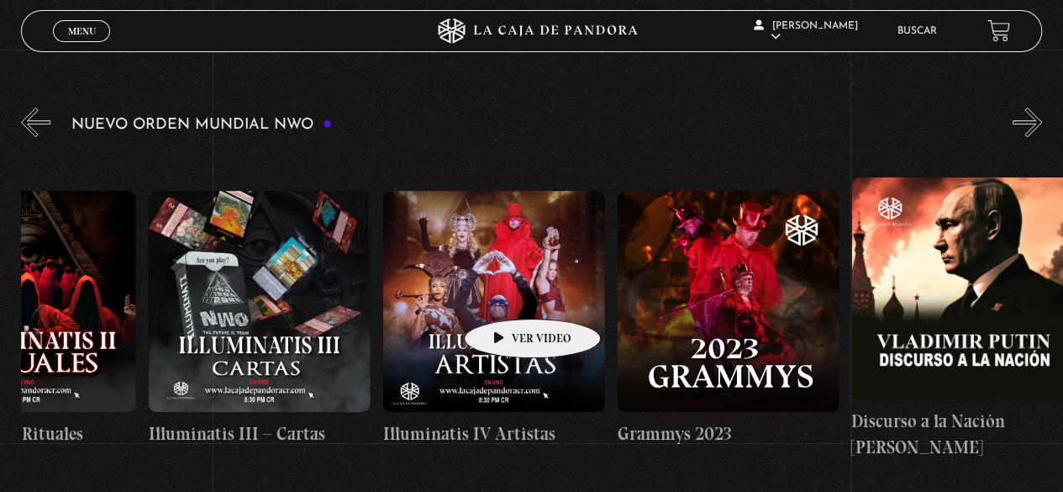
scroll to position [0, 7991]
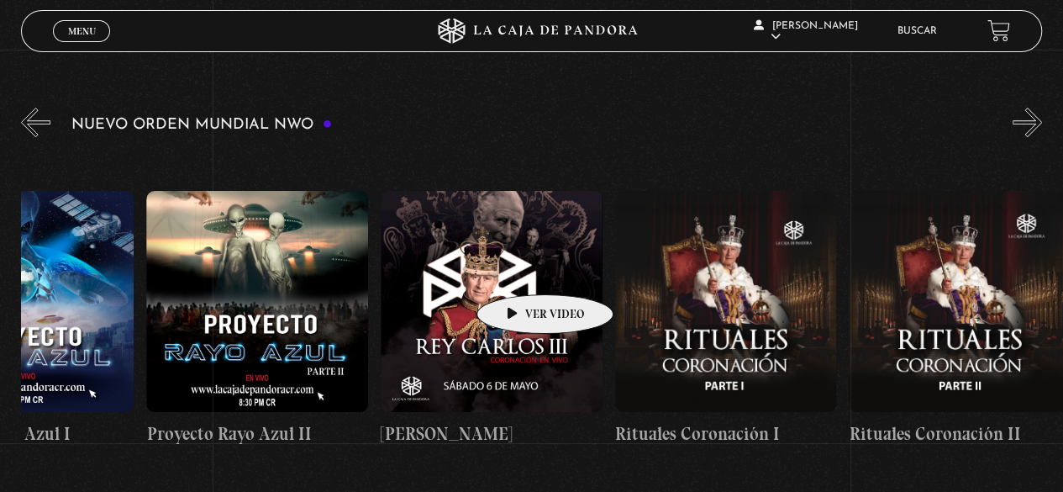
scroll to position [0, 6687]
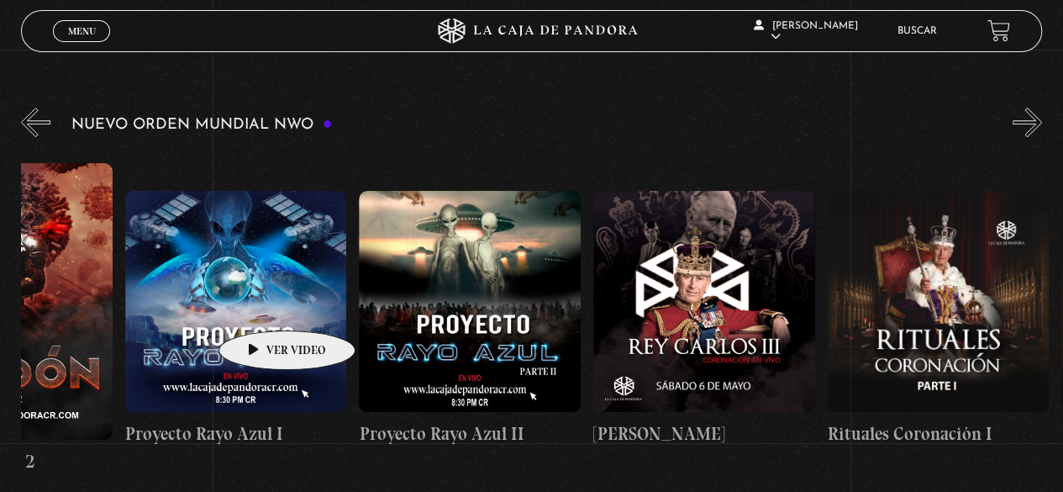
click at [260, 305] on figure at bounding box center [236, 302] width 222 height 222
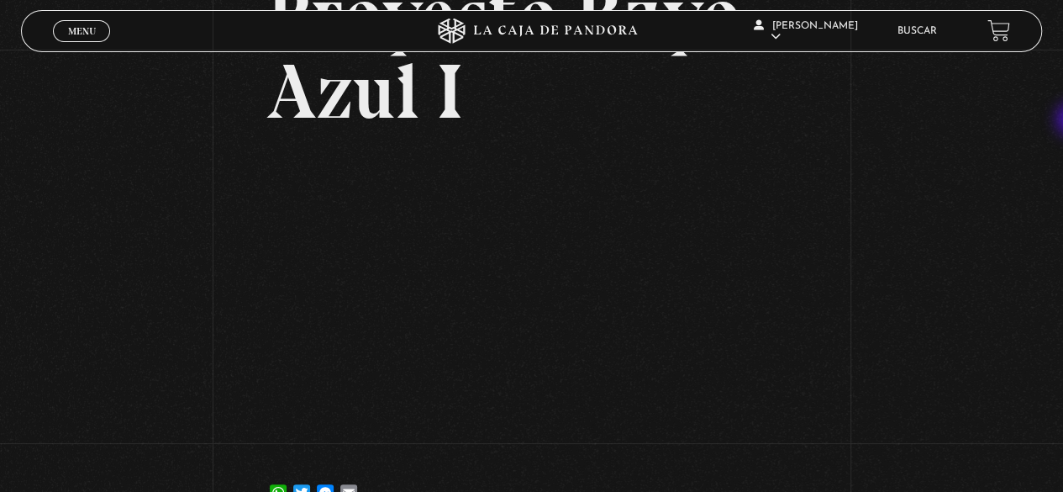
scroll to position [235, 0]
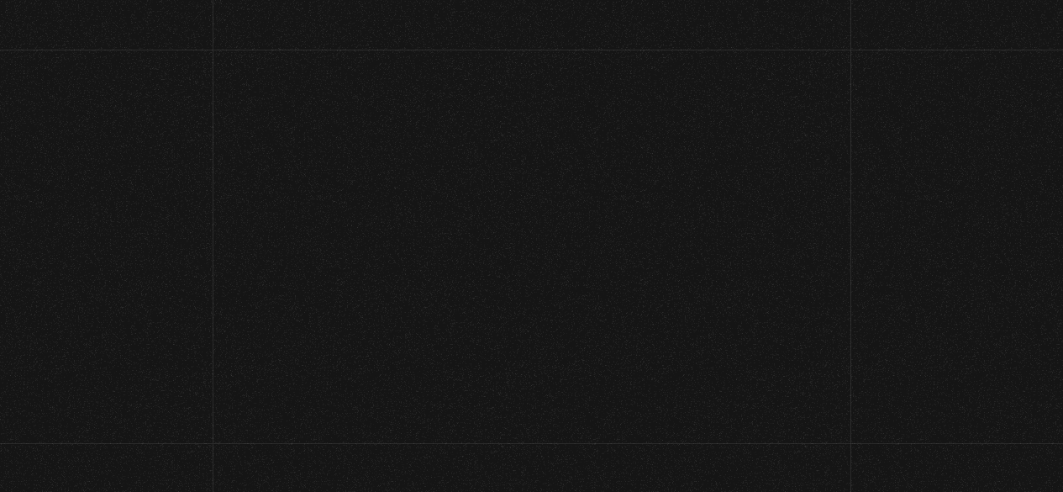
scroll to position [243, 0]
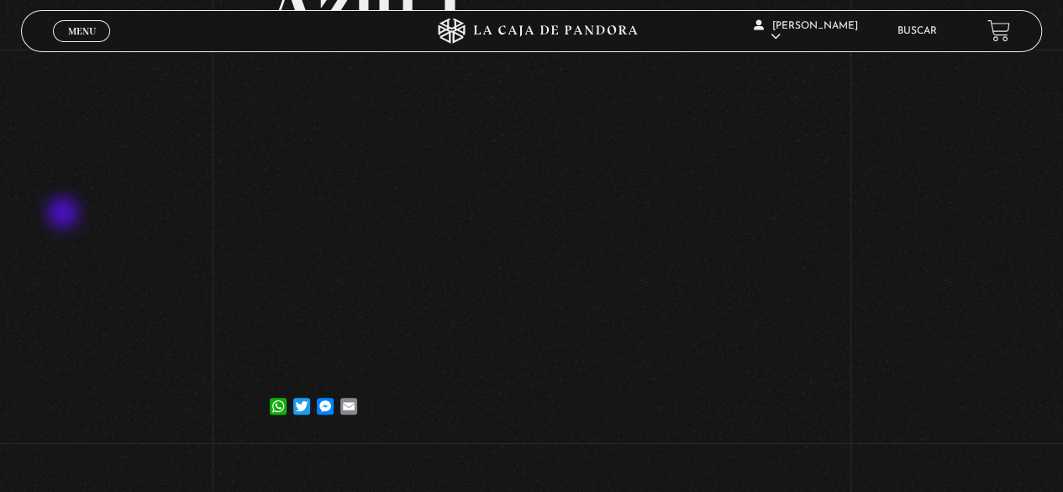
click at [65, 214] on div "Volver [DATE] Proyecto Rayo Azul I WhatsApp Twitter Messenger Email" at bounding box center [531, 126] width 1063 height 639
click at [227, 186] on div "Volver [DATE] Proyecto Rayo Azul I WhatsApp Twitter Messenger Email" at bounding box center [531, 126] width 1063 height 639
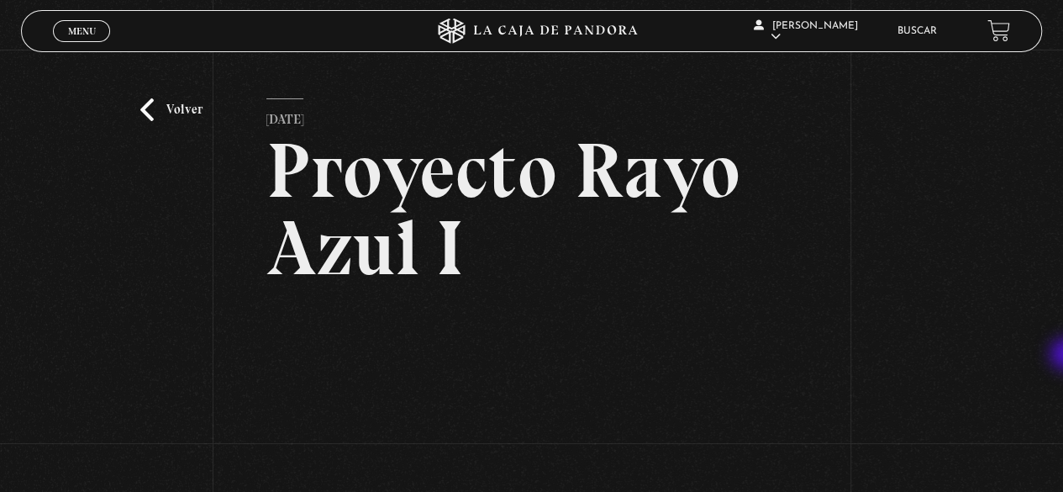
scroll to position [430, 0]
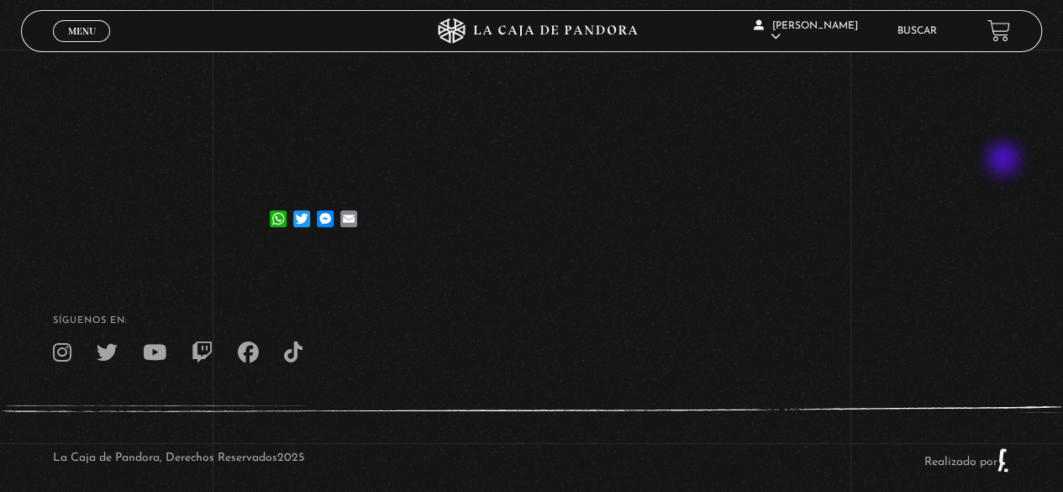
drag, startPoint x: 1075, startPoint y: 229, endPoint x: 992, endPoint y: 147, distance: 117.1
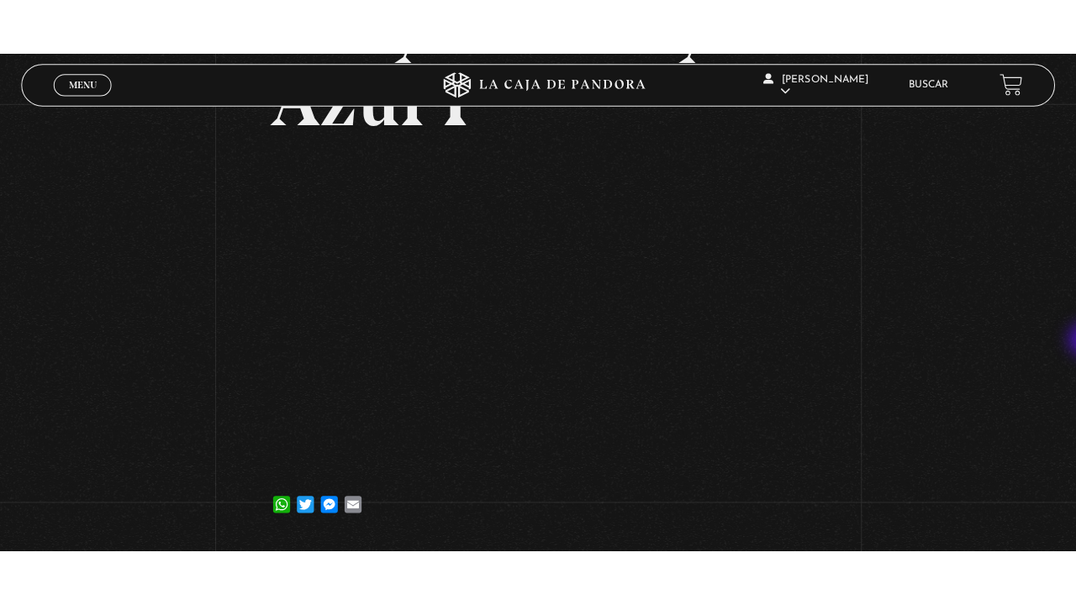
scroll to position [208, 0]
